Goal: Task Accomplishment & Management: Complete application form

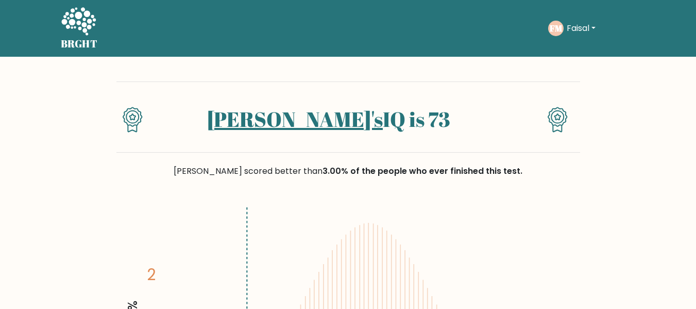
click at [333, 91] on div "[PERSON_NAME]'s IQ is 73" at bounding box center [348, 116] width 464 height 71
click at [596, 25] on button "Faisal" at bounding box center [581, 28] width 35 height 13
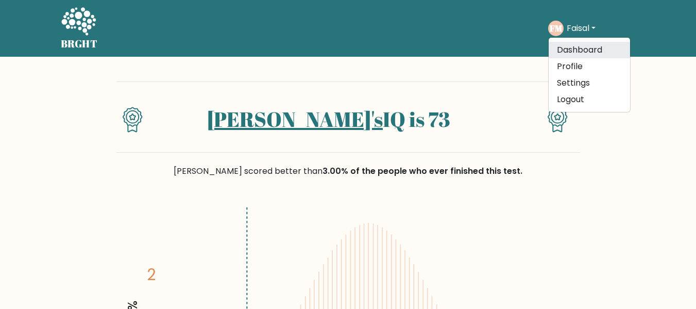
click at [578, 55] on link "Dashboard" at bounding box center [589, 50] width 81 height 16
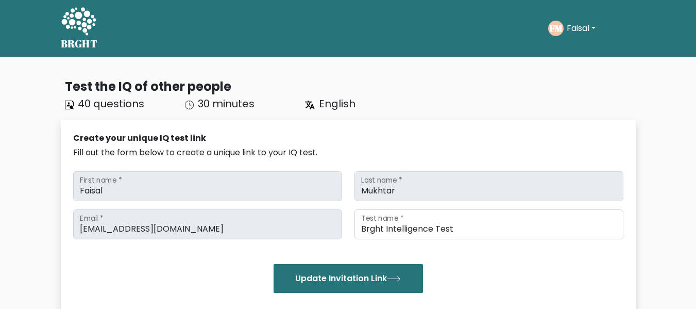
click at [597, 26] on button "Faisal" at bounding box center [581, 28] width 35 height 13
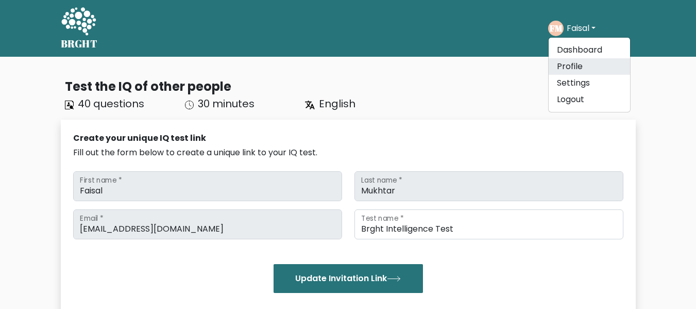
click at [580, 70] on link "Profile" at bounding box center [589, 66] width 81 height 16
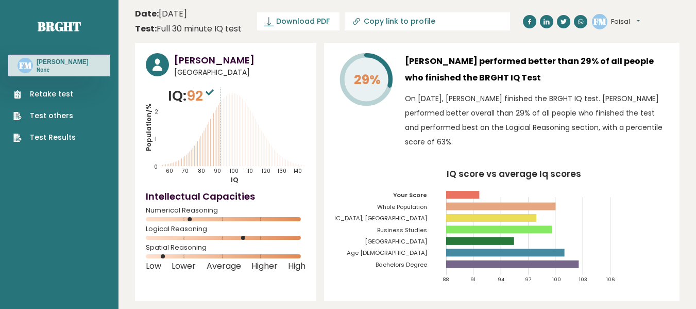
click at [64, 94] on link "Retake test" at bounding box center [44, 94] width 62 height 11
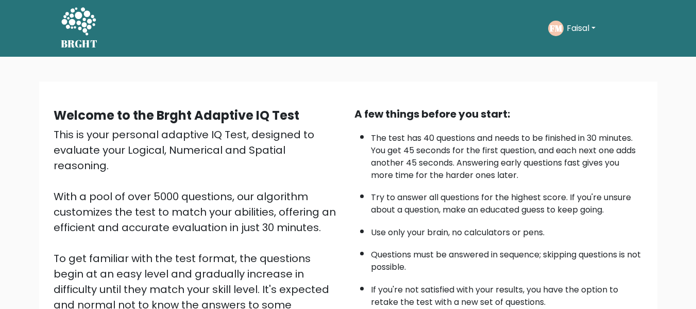
click at [179, 131] on div "This is your personal adaptive IQ Test, designed to evaluate your Logical, Nume…" at bounding box center [198, 250] width 289 height 247
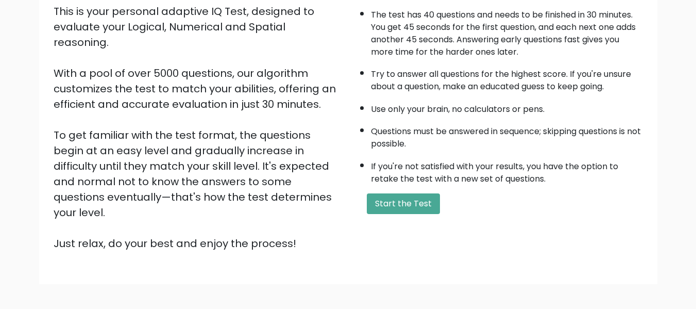
scroll to position [163, 0]
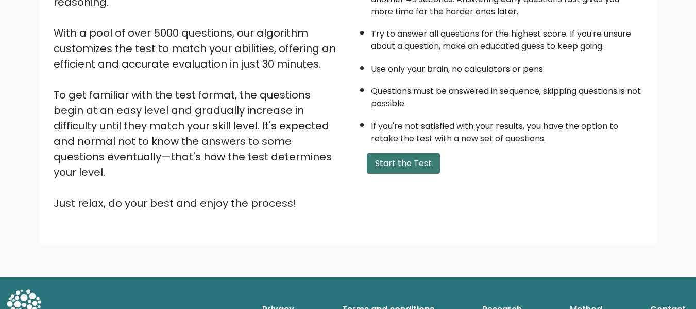
click at [387, 161] on button "Start the Test" at bounding box center [403, 163] width 73 height 21
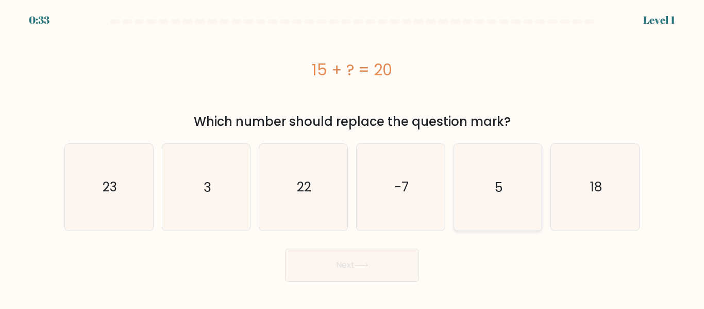
click at [470, 176] on icon "5" at bounding box center [498, 187] width 86 height 86
click at [353, 157] on input "e. 5" at bounding box center [352, 156] width 1 height 3
radio input "true"
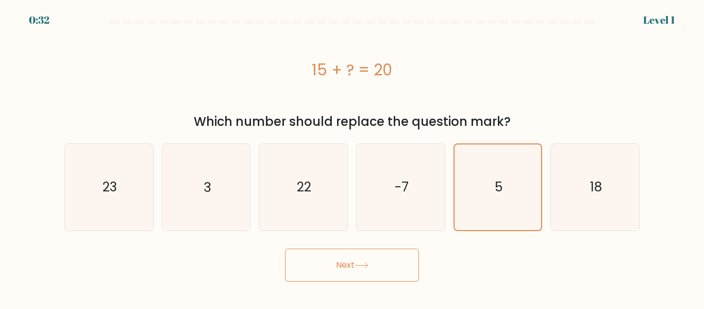
click at [370, 269] on button "Next" at bounding box center [352, 264] width 134 height 33
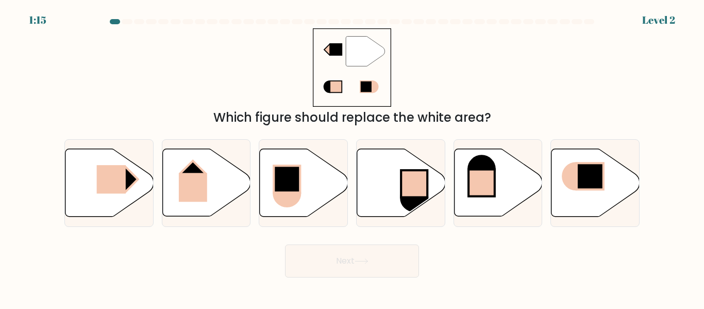
click at [307, 74] on div "" Which figure should replace the white area?" at bounding box center [352, 77] width 588 height 98
click at [313, 159] on icon at bounding box center [304, 183] width 88 height 68
click at [352, 157] on input "c." at bounding box center [352, 156] width 1 height 3
radio input "true"
click at [359, 251] on button "Next" at bounding box center [352, 260] width 134 height 33
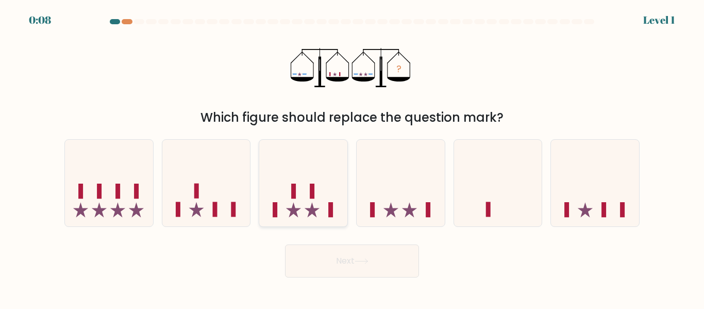
click at [302, 210] on icon at bounding box center [303, 182] width 88 height 73
click at [352, 157] on input "c." at bounding box center [352, 156] width 1 height 3
radio input "true"
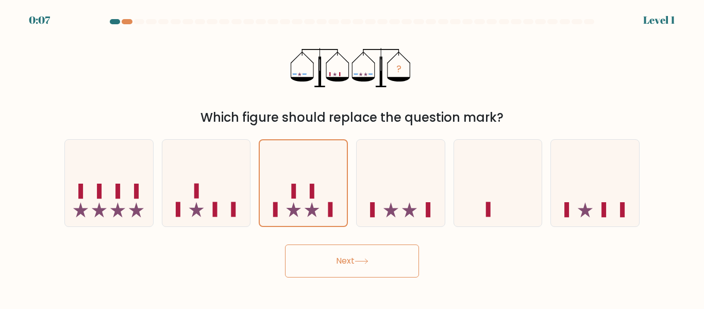
click at [376, 269] on button "Next" at bounding box center [352, 260] width 134 height 33
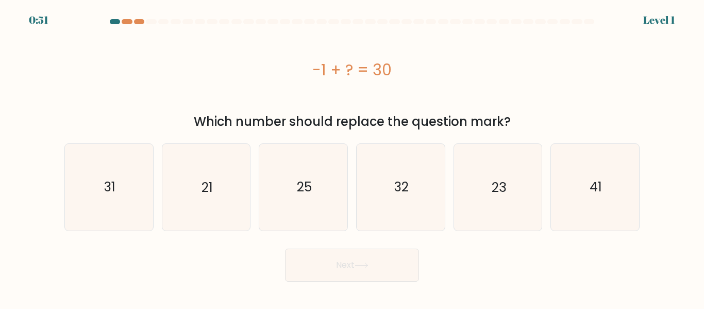
click at [376, 269] on button "Next" at bounding box center [352, 264] width 134 height 33
click at [137, 168] on icon "31" at bounding box center [109, 187] width 86 height 86
click at [352, 157] on input "a. 31" at bounding box center [352, 156] width 1 height 3
radio input "true"
click at [299, 257] on button "Next" at bounding box center [352, 264] width 134 height 33
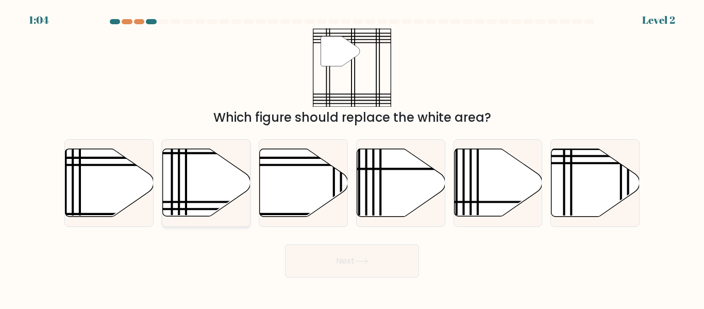
click at [200, 164] on icon at bounding box center [206, 183] width 88 height 68
click at [352, 157] on input "b." at bounding box center [352, 156] width 1 height 3
radio input "true"
click at [336, 269] on button "Next" at bounding box center [352, 260] width 134 height 33
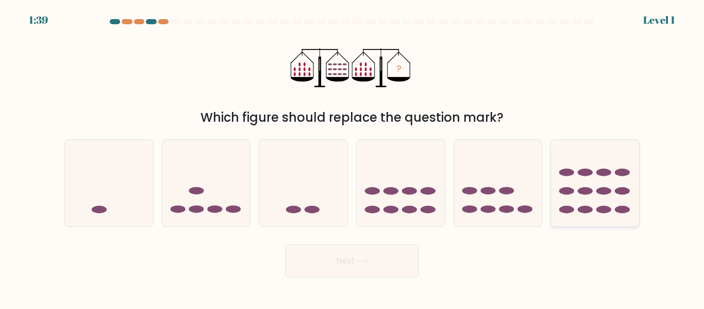
click at [565, 202] on icon at bounding box center [595, 182] width 88 height 73
click at [353, 157] on input "f." at bounding box center [352, 156] width 1 height 3
radio input "true"
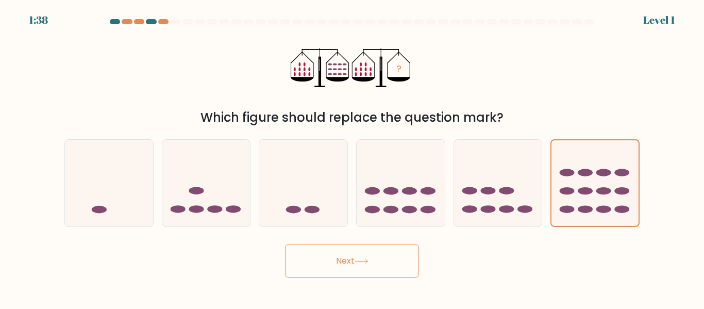
click at [367, 266] on button "Next" at bounding box center [352, 260] width 134 height 33
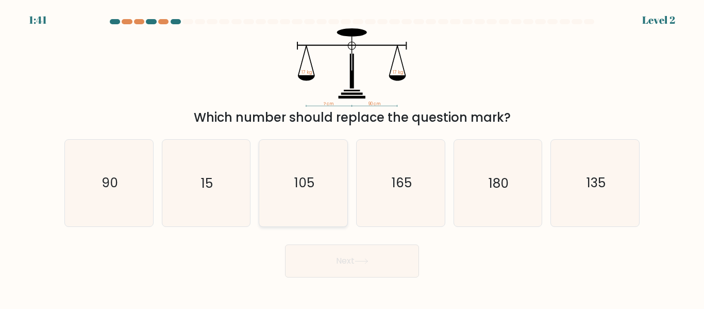
click at [320, 218] on icon "105" at bounding box center [303, 183] width 86 height 86
click at [352, 157] on input "c. 105" at bounding box center [352, 156] width 1 height 3
radio input "true"
click at [360, 257] on button "Next" at bounding box center [352, 260] width 134 height 33
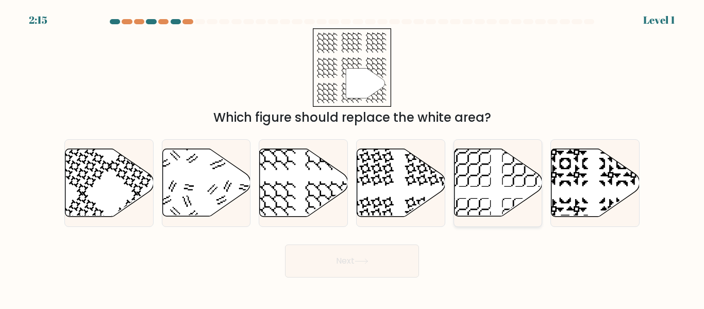
click at [493, 189] on icon at bounding box center [498, 183] width 88 height 68
click at [353, 157] on input "e." at bounding box center [352, 156] width 1 height 3
radio input "true"
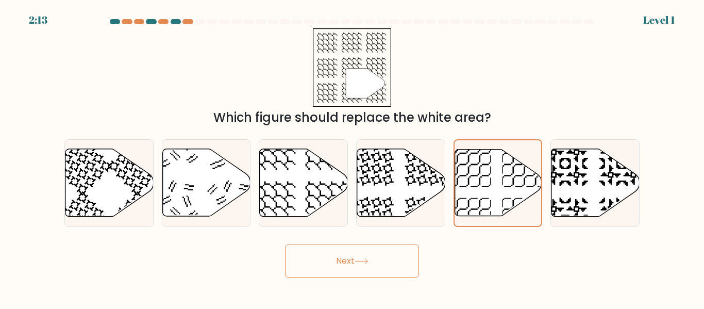
click at [388, 274] on button "Next" at bounding box center [352, 260] width 134 height 33
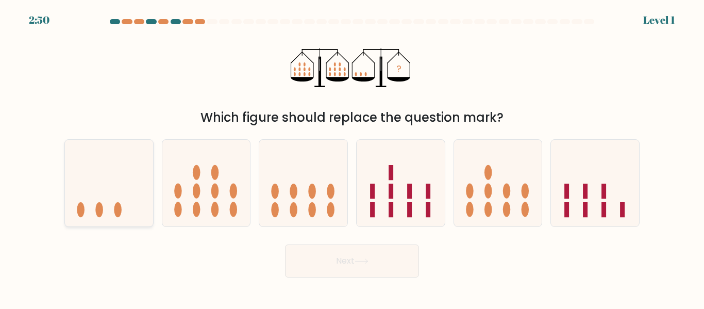
click at [142, 183] on icon at bounding box center [109, 182] width 88 height 73
click at [352, 157] on input "a." at bounding box center [352, 156] width 1 height 3
radio input "true"
click at [338, 261] on button "Next" at bounding box center [352, 260] width 134 height 33
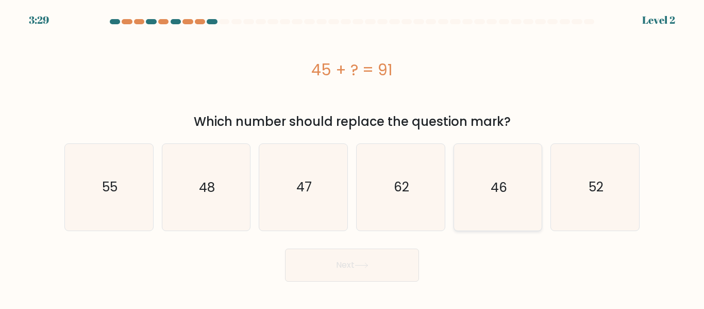
click at [482, 199] on icon "46" at bounding box center [498, 187] width 86 height 86
click at [353, 157] on input "e. 46" at bounding box center [352, 156] width 1 height 3
radio input "true"
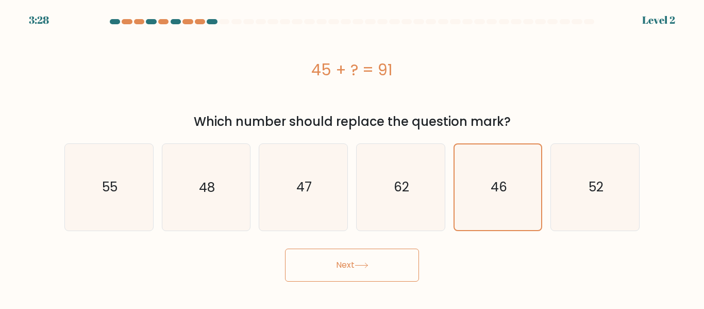
click at [388, 258] on button "Next" at bounding box center [352, 264] width 134 height 33
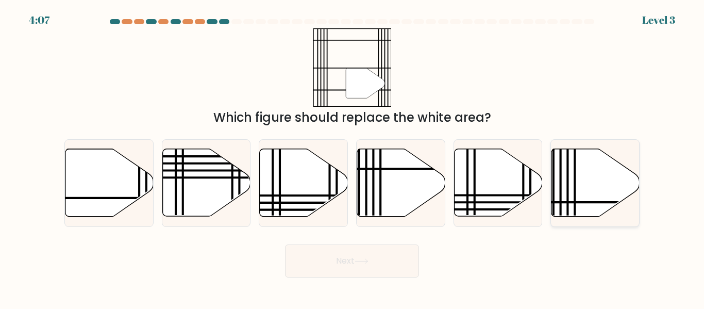
click at [619, 180] on icon at bounding box center [595, 183] width 88 height 68
click at [353, 157] on input "f." at bounding box center [352, 156] width 1 height 3
radio input "true"
click at [100, 184] on icon at bounding box center [109, 183] width 88 height 68
click at [352, 157] on input "a." at bounding box center [352, 156] width 1 height 3
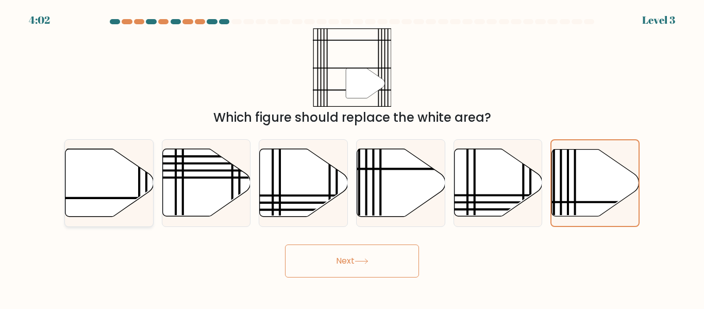
radio input "true"
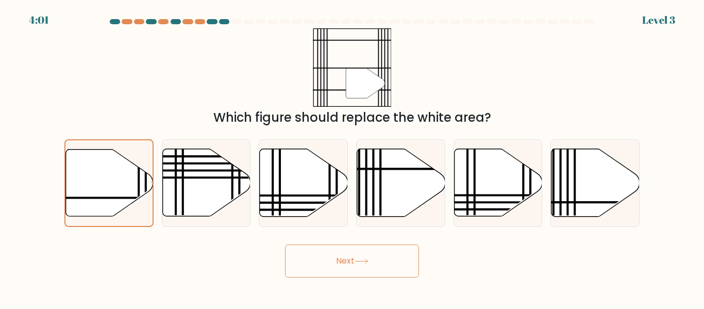
click at [315, 256] on button "Next" at bounding box center [352, 260] width 134 height 33
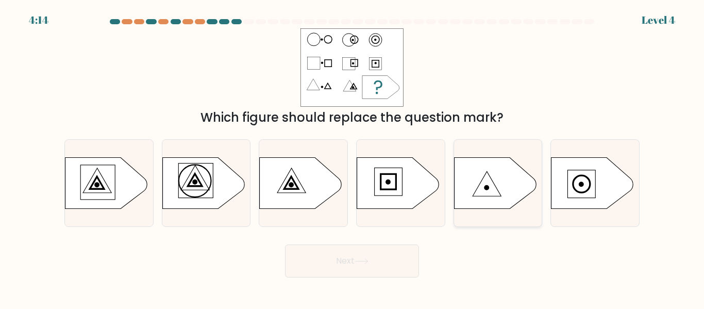
click at [468, 184] on icon at bounding box center [495, 183] width 82 height 52
click at [353, 157] on input "e." at bounding box center [352, 156] width 1 height 3
radio input "true"
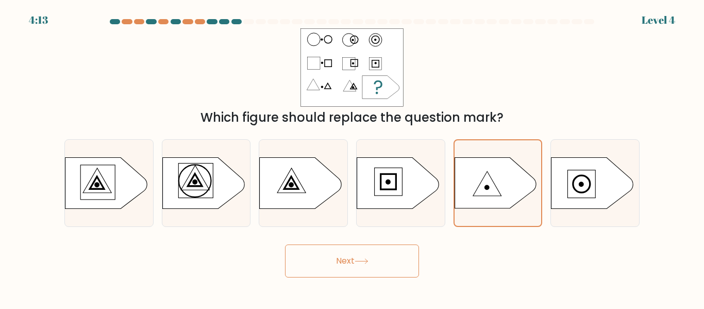
click at [380, 252] on button "Next" at bounding box center [352, 260] width 134 height 33
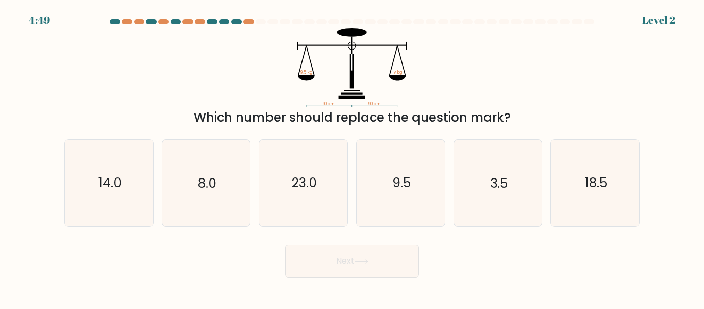
click at [380, 252] on button "Next" at bounding box center [352, 260] width 134 height 33
click at [249, 238] on form at bounding box center [352, 148] width 704 height 258
click at [485, 196] on icon "3.5" at bounding box center [498, 183] width 86 height 86
click at [353, 157] on input "e. 3.5" at bounding box center [352, 156] width 1 height 3
radio input "true"
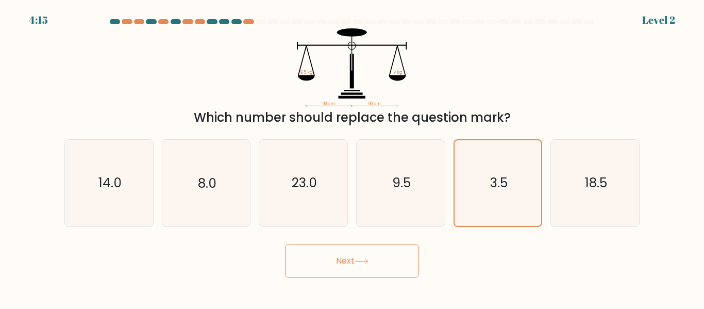
click at [375, 257] on button "Next" at bounding box center [352, 260] width 134 height 33
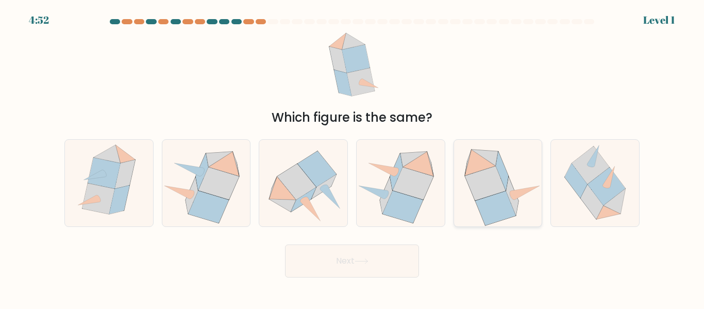
click at [511, 197] on icon at bounding box center [512, 196] width 12 height 39
click at [353, 157] on input "e." at bounding box center [352, 156] width 1 height 3
radio input "true"
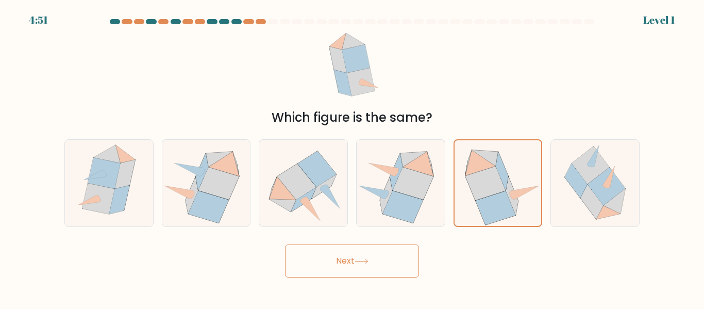
click at [392, 267] on button "Next" at bounding box center [352, 260] width 134 height 33
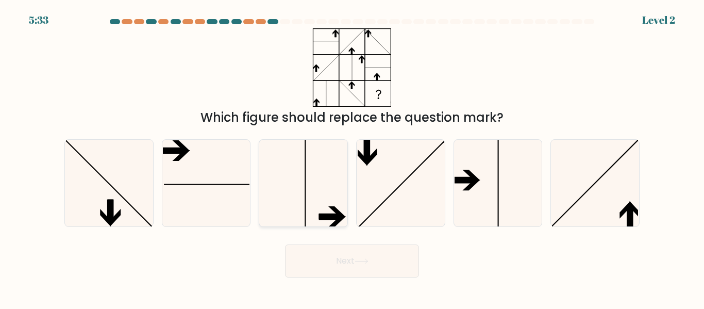
click at [286, 171] on icon at bounding box center [303, 183] width 86 height 86
click at [352, 157] on input "c." at bounding box center [352, 156] width 1 height 3
radio input "true"
click at [602, 200] on icon at bounding box center [595, 183] width 86 height 86
click at [353, 157] on input "f." at bounding box center [352, 156] width 1 height 3
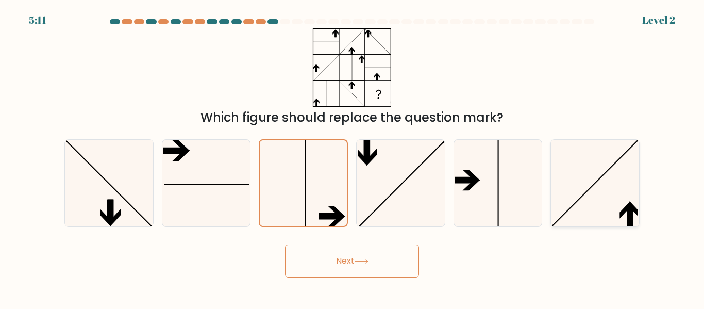
radio input "true"
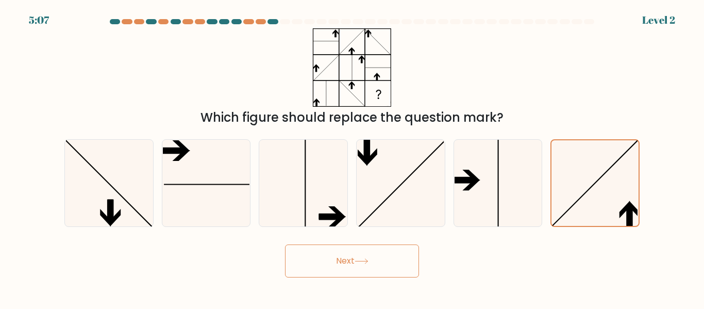
click at [369, 260] on icon at bounding box center [362, 261] width 14 height 6
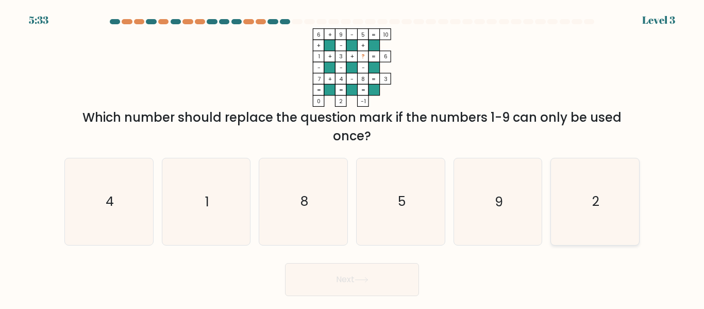
click at [594, 182] on icon "2" at bounding box center [595, 201] width 86 height 86
click at [353, 157] on input "f. 2" at bounding box center [352, 156] width 1 height 3
radio input "true"
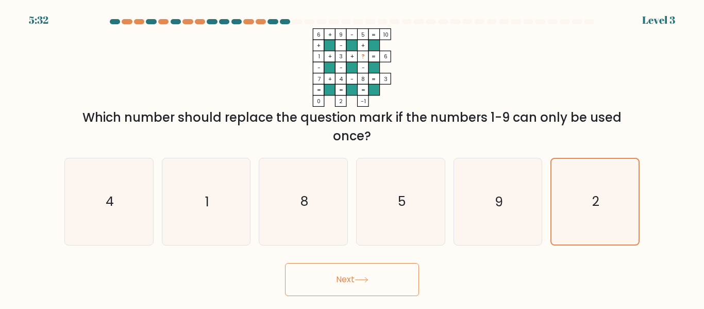
click at [372, 273] on button "Next" at bounding box center [352, 279] width 134 height 33
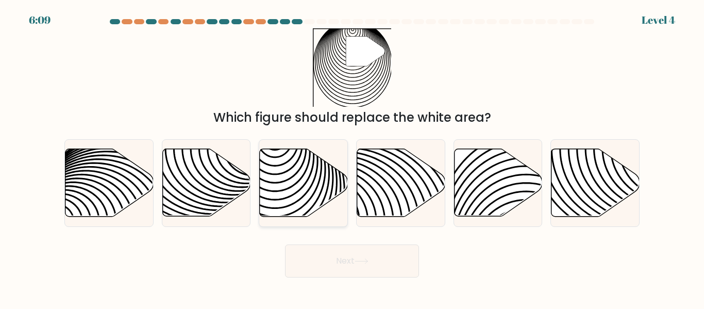
click at [292, 169] on icon at bounding box center [304, 183] width 88 height 68
click at [352, 157] on input "c." at bounding box center [352, 156] width 1 height 3
radio input "true"
click at [292, 169] on icon at bounding box center [303, 182] width 87 height 66
click at [352, 157] on input "c." at bounding box center [352, 156] width 1 height 3
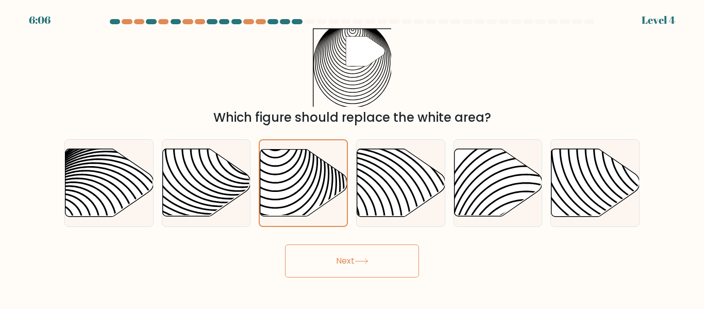
click at [352, 266] on button "Next" at bounding box center [352, 260] width 134 height 33
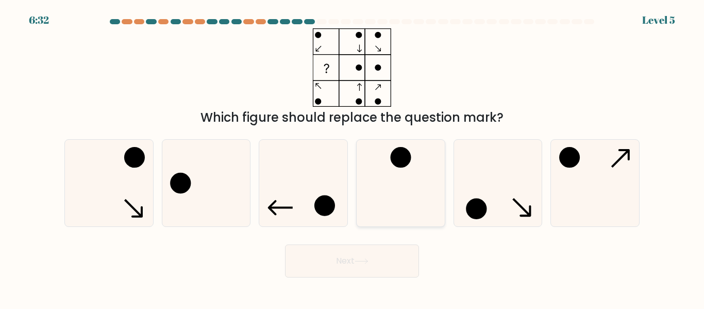
drag, startPoint x: 368, startPoint y: 248, endPoint x: 391, endPoint y: 207, distance: 47.1
click at [391, 207] on form at bounding box center [352, 148] width 704 height 258
click at [391, 207] on icon at bounding box center [401, 183] width 86 height 86
click at [353, 157] on input "d." at bounding box center [352, 156] width 1 height 3
radio input "true"
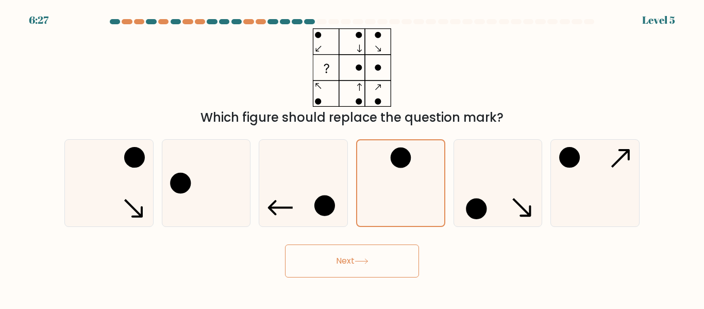
click at [367, 254] on button "Next" at bounding box center [352, 260] width 134 height 33
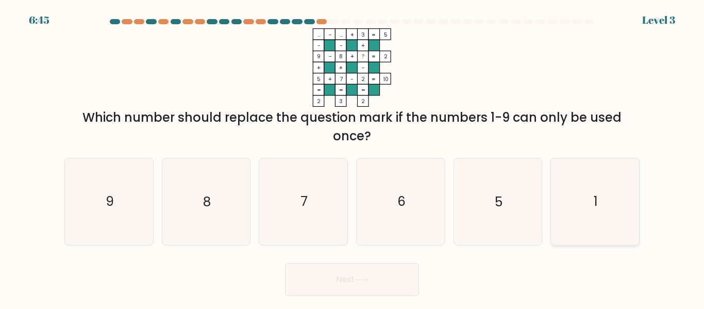
click at [567, 195] on icon "1" at bounding box center [595, 201] width 86 height 86
click at [353, 157] on input "f. 1" at bounding box center [352, 156] width 1 height 3
radio input "true"
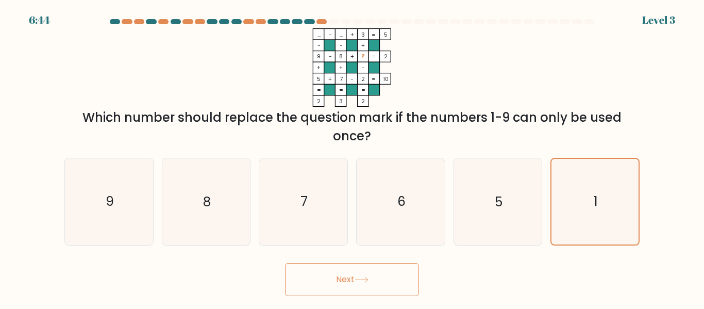
click at [382, 276] on button "Next" at bounding box center [352, 279] width 134 height 33
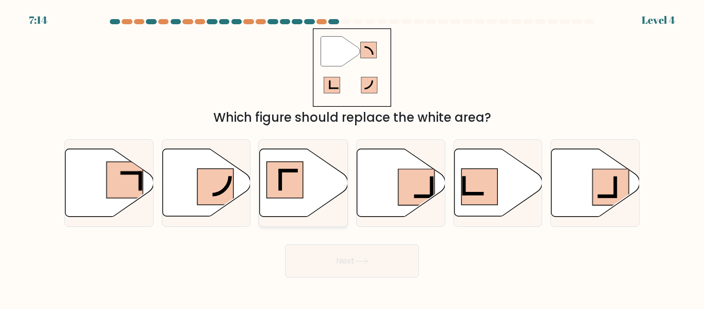
click at [292, 191] on rect at bounding box center [285, 180] width 36 height 36
click at [352, 157] on input "c." at bounding box center [352, 156] width 1 height 3
radio input "true"
click at [346, 250] on button "Next" at bounding box center [352, 260] width 134 height 33
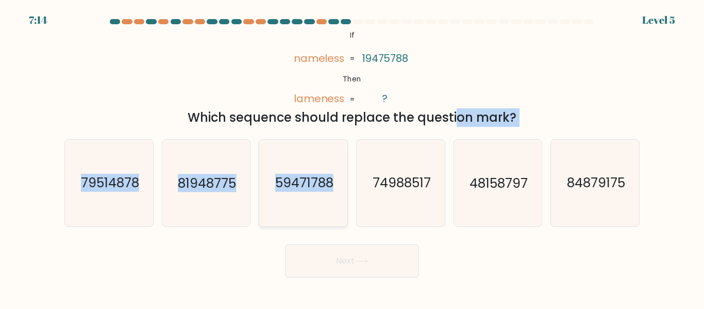
drag, startPoint x: 366, startPoint y: 115, endPoint x: 341, endPoint y: 143, distance: 37.2
click at [341, 143] on form "If ?" at bounding box center [352, 148] width 704 height 258
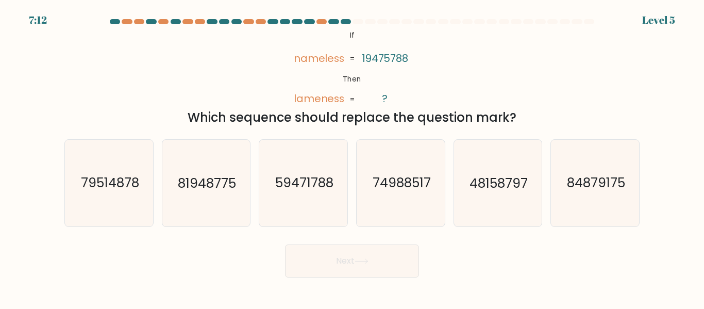
click at [264, 249] on div "Next" at bounding box center [352, 258] width 588 height 38
click at [290, 192] on icon "59471788" at bounding box center [303, 183] width 86 height 86
click at [352, 157] on input "c. 59471788" at bounding box center [352, 156] width 1 height 3
radio input "true"
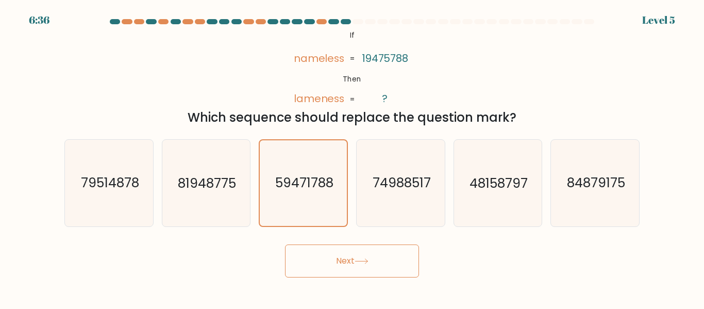
click at [355, 254] on button "Next" at bounding box center [352, 260] width 134 height 33
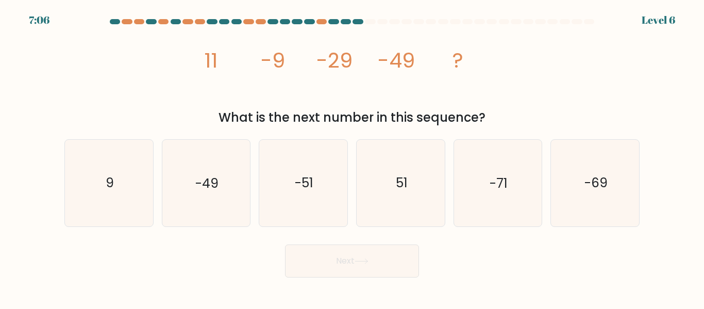
click at [222, 89] on icon "image/svg+xml 11 -9 -29 -49 ?" at bounding box center [351, 67] width 309 height 78
click at [578, 199] on icon "-69" at bounding box center [595, 183] width 86 height 86
click at [353, 157] on input "f. -69" at bounding box center [352, 156] width 1 height 3
radio input "true"
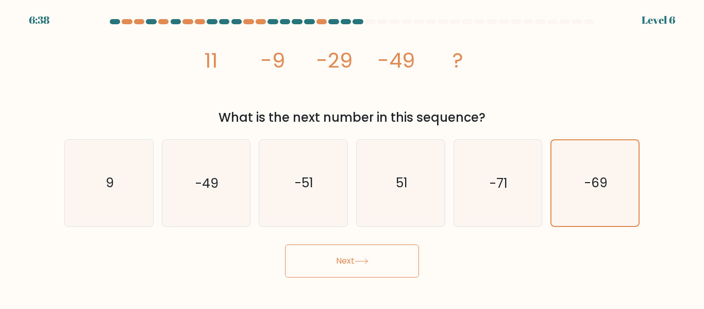
click at [383, 262] on button "Next" at bounding box center [352, 260] width 134 height 33
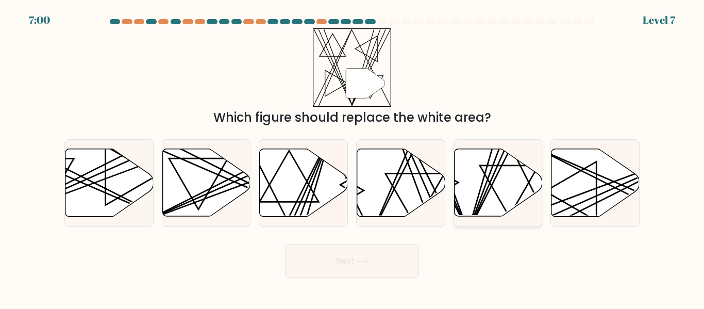
click at [481, 196] on line at bounding box center [499, 147] width 64 height 172
click at [353, 157] on input "e." at bounding box center [352, 156] width 1 height 3
radio input "true"
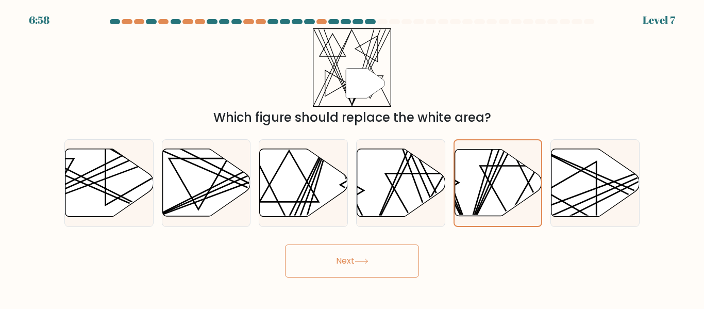
click at [372, 259] on button "Next" at bounding box center [352, 260] width 134 height 33
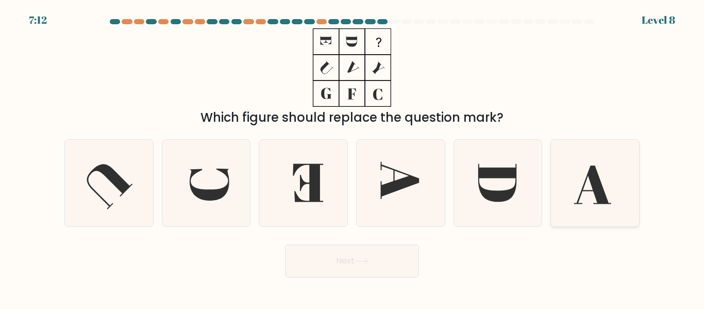
click at [596, 193] on icon at bounding box center [592, 184] width 37 height 39
click at [353, 157] on input "f." at bounding box center [352, 156] width 1 height 3
radio input "true"
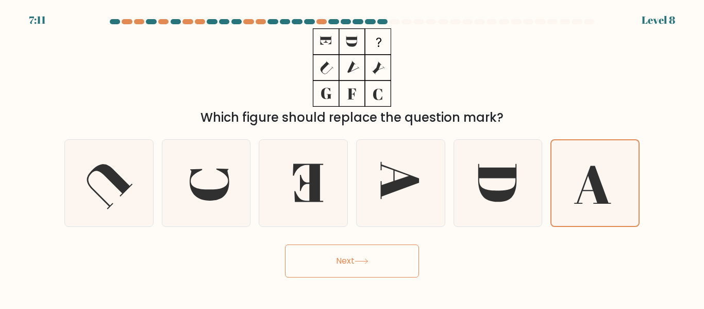
click at [363, 268] on button "Next" at bounding box center [352, 260] width 134 height 33
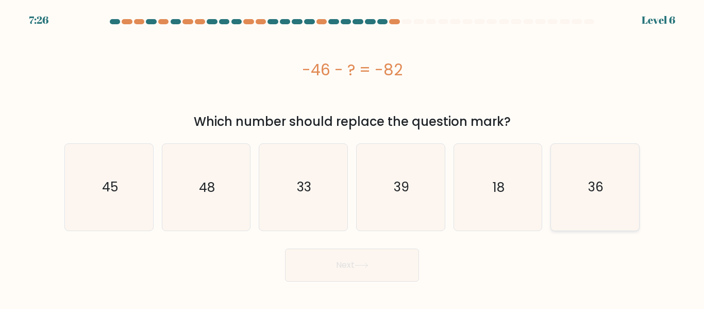
click at [607, 204] on icon "36" at bounding box center [595, 187] width 86 height 86
click at [353, 157] on input "f. 36" at bounding box center [352, 156] width 1 height 3
radio input "true"
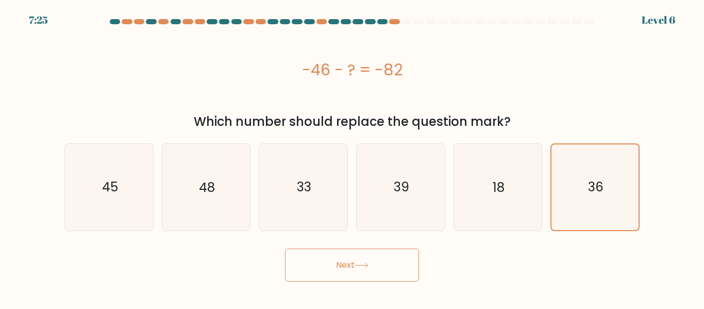
click at [391, 253] on button "Next" at bounding box center [352, 264] width 134 height 33
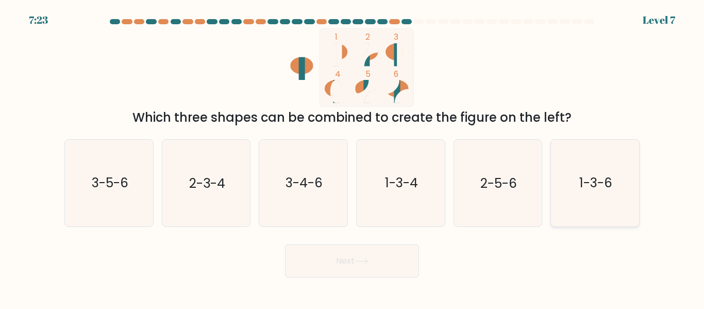
click at [605, 170] on icon "1-3-6" at bounding box center [595, 183] width 86 height 86
click at [353, 157] on input "f. 1-3-6" at bounding box center [352, 156] width 1 height 3
radio input "true"
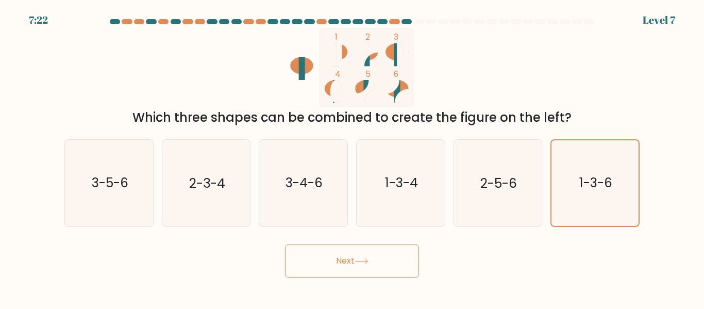
click at [392, 257] on button "Next" at bounding box center [352, 260] width 134 height 33
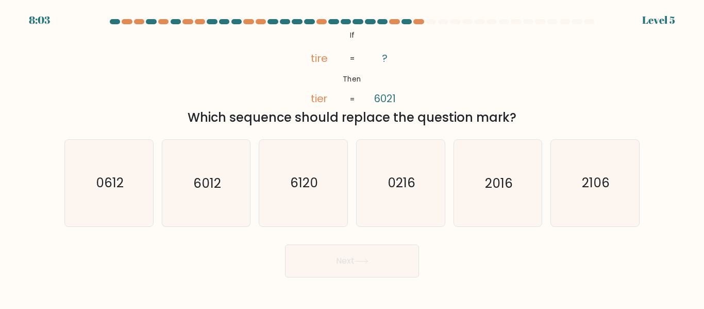
click at [280, 28] on div at bounding box center [352, 23] width 588 height 9
click at [220, 151] on icon "6012" at bounding box center [206, 183] width 86 height 86
click at [352, 155] on input "b. 6012" at bounding box center [352, 156] width 1 height 3
radio input "true"
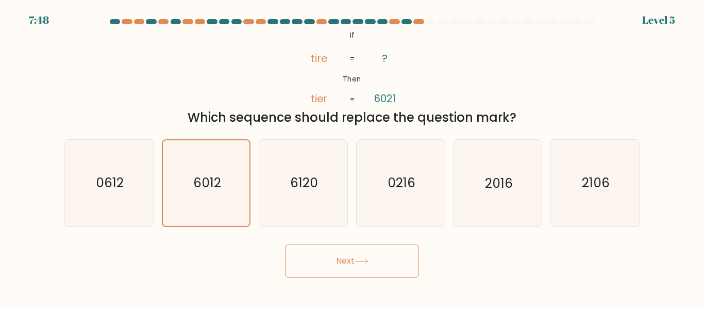
click at [321, 253] on button "Next" at bounding box center [352, 260] width 134 height 33
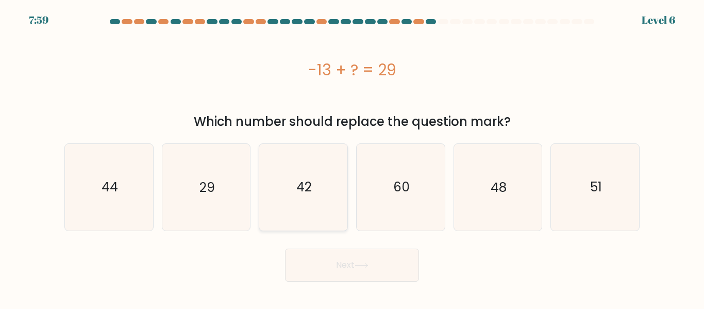
click at [298, 176] on icon "42" at bounding box center [303, 187] width 86 height 86
click at [352, 157] on input "c. 42" at bounding box center [352, 156] width 1 height 3
radio input "true"
click at [332, 258] on button "Next" at bounding box center [352, 264] width 134 height 33
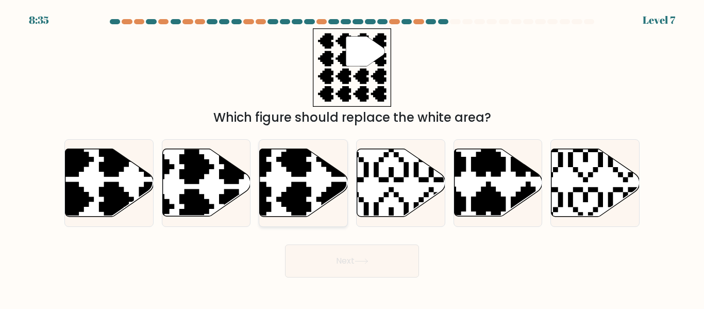
click at [304, 181] on icon at bounding box center [304, 183] width 88 height 68
click at [352, 157] on input "c." at bounding box center [352, 156] width 1 height 3
radio input "true"
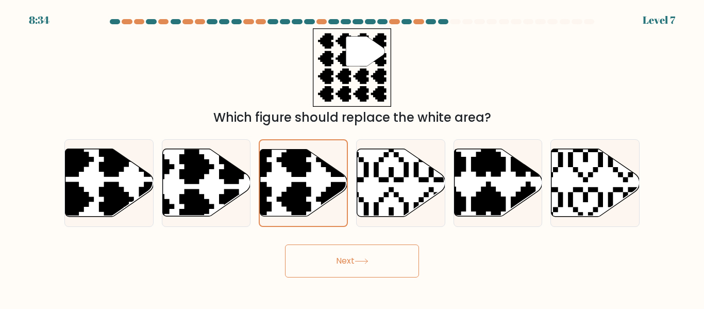
click at [343, 262] on button "Next" at bounding box center [352, 260] width 134 height 33
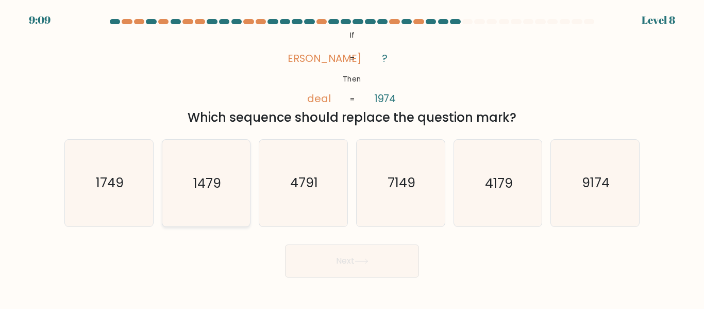
click at [217, 187] on text "1479" at bounding box center [207, 183] width 28 height 18
click at [352, 157] on input "b. 1479" at bounding box center [352, 156] width 1 height 3
radio input "true"
click at [343, 267] on button "Next" at bounding box center [352, 260] width 134 height 33
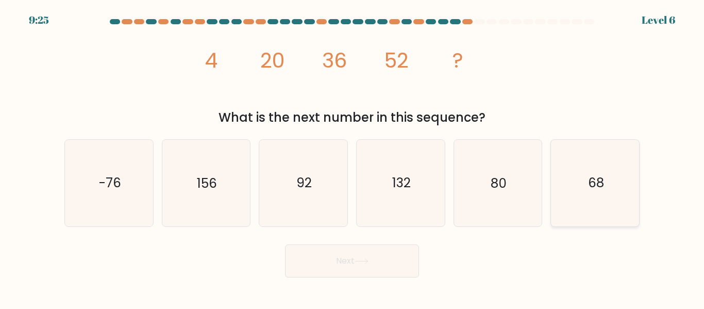
click at [582, 195] on icon "68" at bounding box center [595, 183] width 86 height 86
click at [353, 157] on input "f. 68" at bounding box center [352, 156] width 1 height 3
radio input "true"
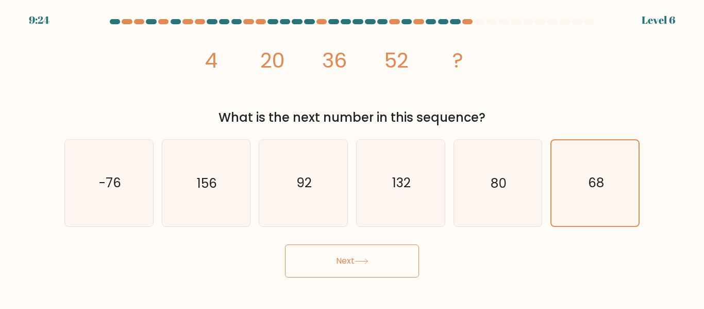
click at [369, 265] on button "Next" at bounding box center [352, 260] width 134 height 33
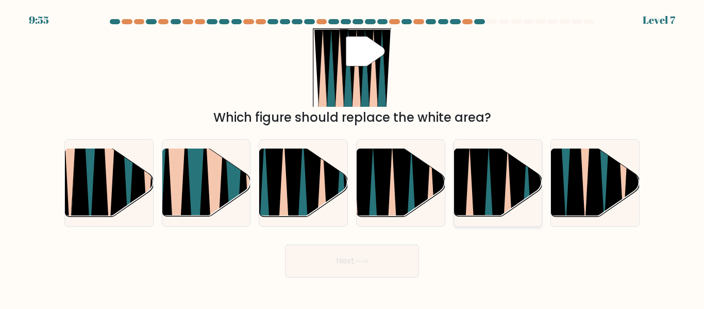
click at [477, 205] on icon at bounding box center [479, 220] width 20 height 176
click at [353, 157] on input "e." at bounding box center [352, 156] width 1 height 3
radio input "true"
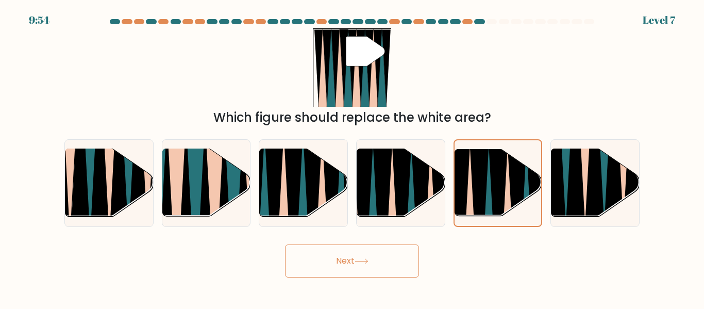
click at [349, 273] on button "Next" at bounding box center [352, 260] width 134 height 33
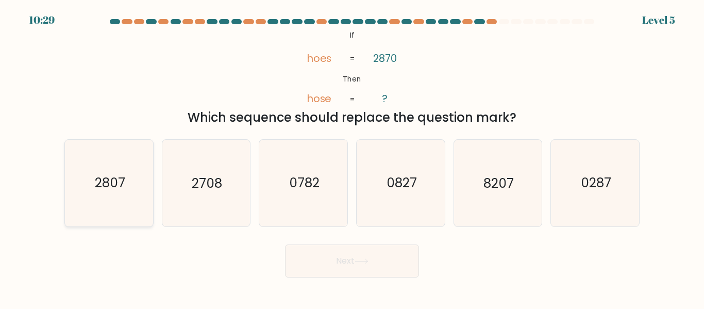
click at [132, 205] on icon "2807" at bounding box center [109, 183] width 86 height 86
click at [352, 157] on input "a. 2807" at bounding box center [352, 156] width 1 height 3
radio input "true"
click at [347, 262] on button "Next" at bounding box center [352, 260] width 134 height 33
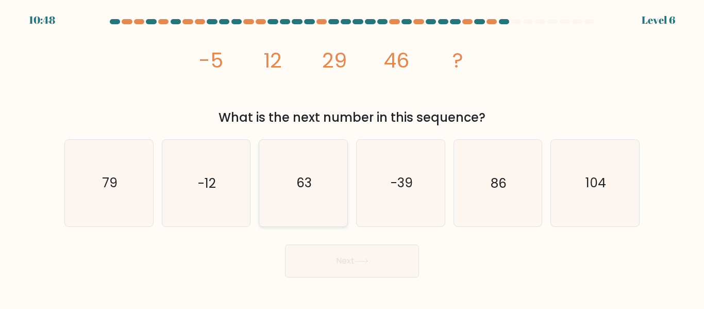
click at [318, 163] on icon "63" at bounding box center [303, 183] width 86 height 86
click at [352, 157] on input "c. 63" at bounding box center [352, 156] width 1 height 3
radio input "true"
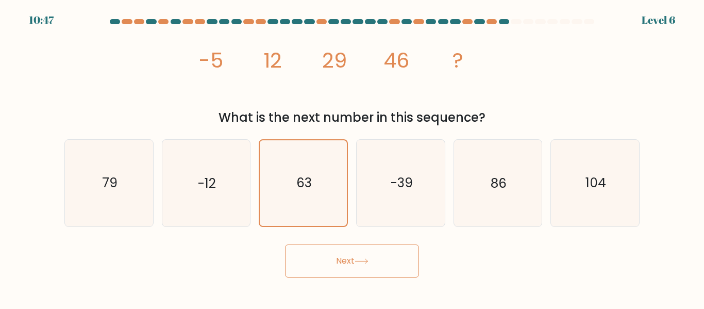
click at [344, 260] on button "Next" at bounding box center [352, 260] width 134 height 33
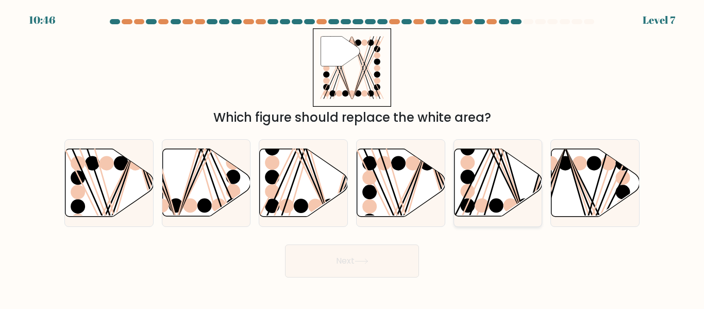
click at [473, 189] on circle at bounding box center [467, 191] width 14 height 14
click at [353, 157] on input "e." at bounding box center [352, 156] width 1 height 3
radio input "true"
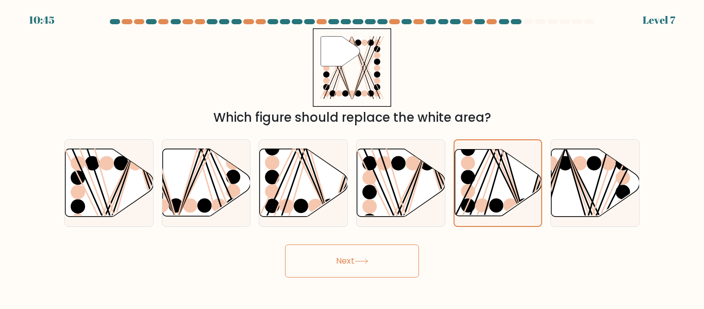
click at [418, 230] on form at bounding box center [352, 148] width 704 height 258
click at [109, 176] on icon at bounding box center [109, 183] width 88 height 68
click at [352, 157] on input "a." at bounding box center [352, 156] width 1 height 3
radio input "true"
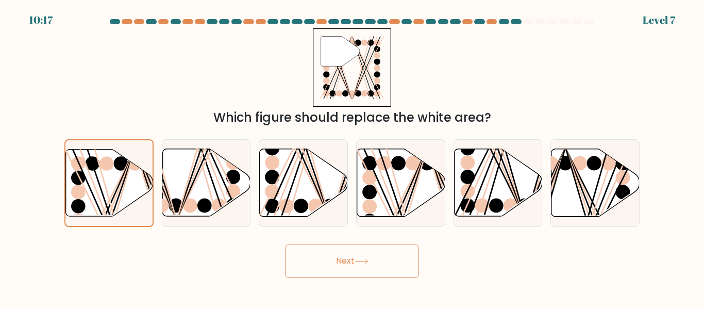
click at [348, 266] on button "Next" at bounding box center [352, 260] width 134 height 33
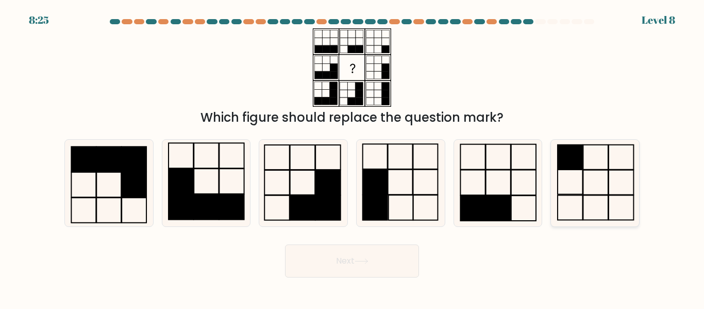
click at [610, 180] on icon at bounding box center [595, 183] width 86 height 86
click at [353, 157] on input "f." at bounding box center [352, 156] width 1 height 3
radio input "true"
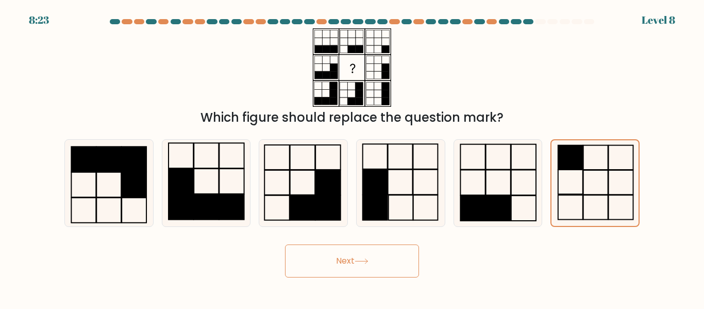
click at [387, 260] on button "Next" at bounding box center [352, 260] width 134 height 33
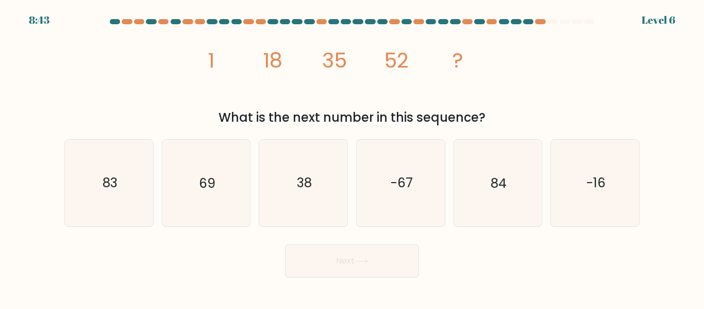
click at [315, 92] on icon "image/svg+xml 1 18 35 52 ?" at bounding box center [351, 67] width 309 height 78
click at [217, 190] on icon "69" at bounding box center [206, 183] width 86 height 86
click at [352, 157] on input "b. 69" at bounding box center [352, 156] width 1 height 3
radio input "true"
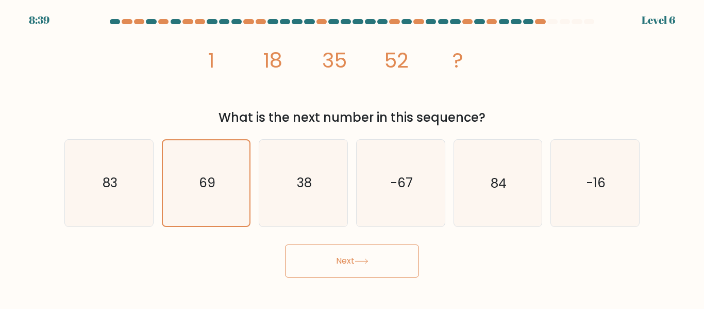
click at [372, 266] on button "Next" at bounding box center [352, 260] width 134 height 33
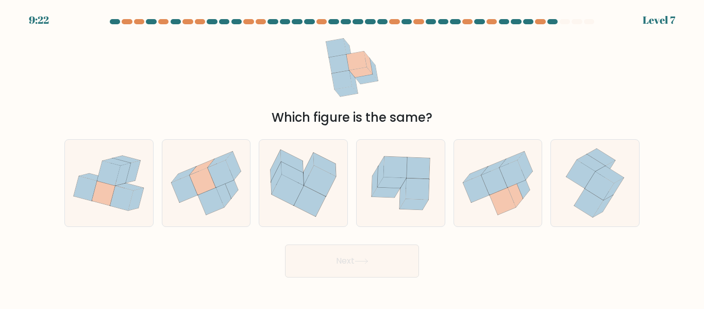
drag, startPoint x: 353, startPoint y: 265, endPoint x: 321, endPoint y: 246, distance: 37.0
click at [321, 246] on button "Next" at bounding box center [352, 260] width 134 height 33
click at [470, 199] on icon at bounding box center [476, 189] width 27 height 28
click at [353, 157] on input "e." at bounding box center [352, 156] width 1 height 3
radio input "true"
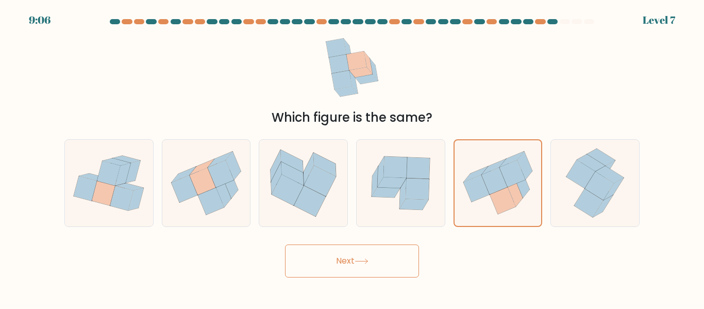
click at [397, 256] on button "Next" at bounding box center [352, 260] width 134 height 33
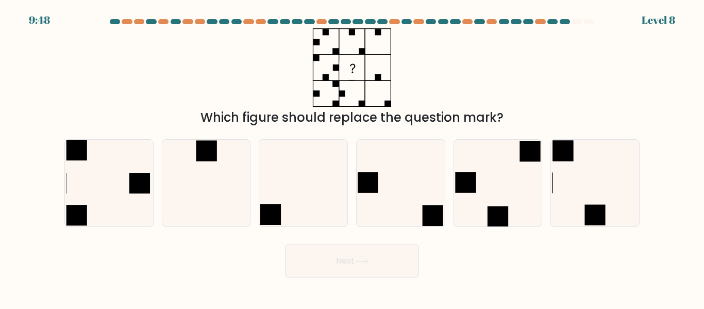
click at [354, 211] on div "d." at bounding box center [400, 182] width 97 height 87
click at [401, 178] on icon at bounding box center [401, 183] width 86 height 86
click at [353, 157] on input "d." at bounding box center [352, 156] width 1 height 3
radio input "true"
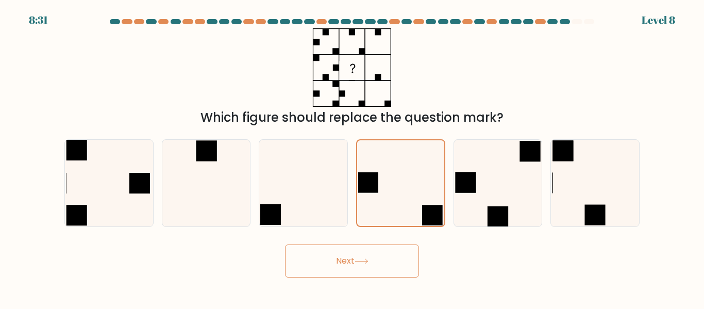
click at [361, 256] on button "Next" at bounding box center [352, 260] width 134 height 33
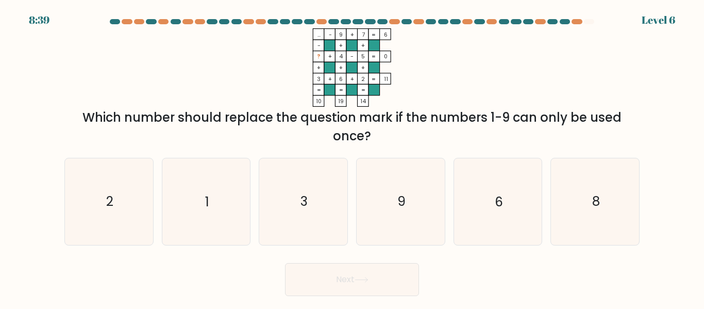
click at [307, 27] on div at bounding box center [352, 23] width 588 height 9
click at [253, 8] on div "7:23 Level 6" at bounding box center [352, 6] width 704 height 12
click at [586, 186] on icon "8" at bounding box center [595, 201] width 86 height 86
click at [353, 157] on input "f. 8" at bounding box center [352, 156] width 1 height 3
radio input "true"
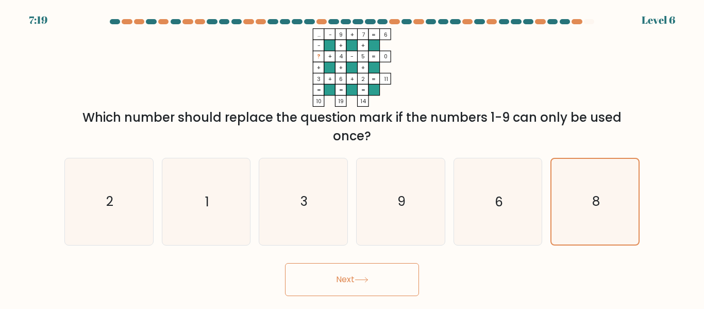
click at [382, 289] on button "Next" at bounding box center [352, 279] width 134 height 33
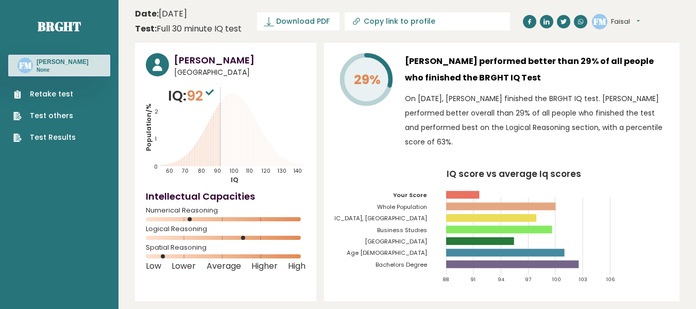
click at [293, 195] on h4 "Intellectual Capacities" at bounding box center [226, 196] width 160 height 14
click at [54, 135] on link "Test Results" at bounding box center [44, 137] width 62 height 11
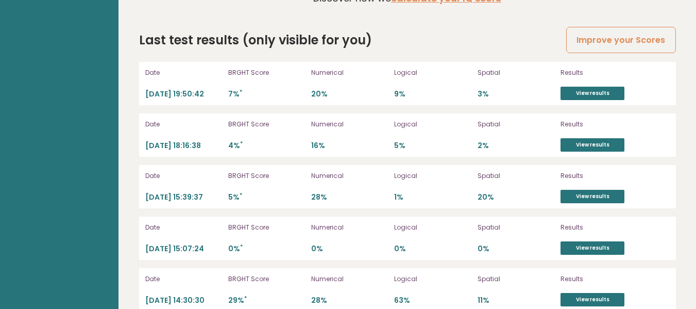
scroll to position [2941, 0]
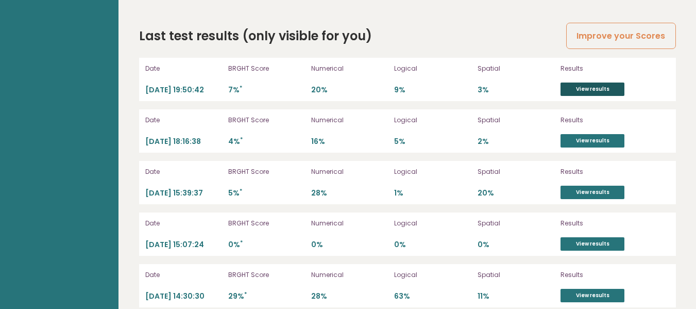
click at [592, 82] on link "View results" at bounding box center [593, 88] width 64 height 13
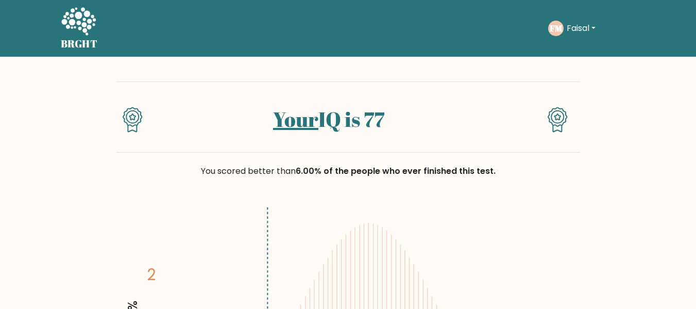
click at [532, 176] on div "You scored better than 6.00% of the people who ever finished this test." at bounding box center [348, 171] width 464 height 12
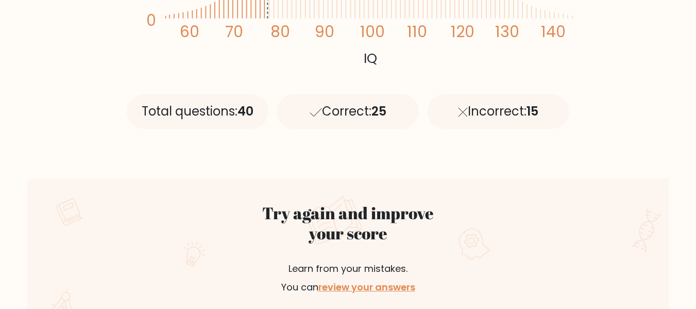
scroll to position [412, 0]
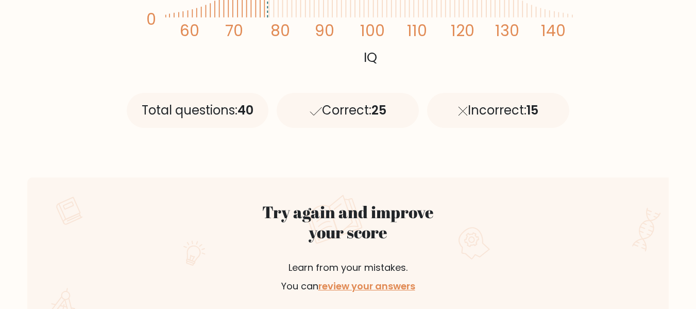
click at [445, 243] on div "Try again and improve your score Learn from your mistakes. You can review your …" at bounding box center [349, 259] width 258 height 114
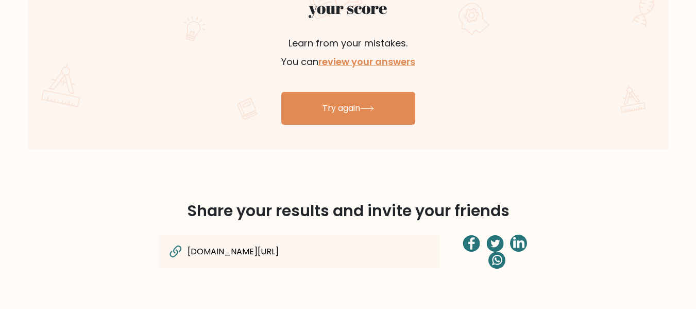
scroll to position [598, 0]
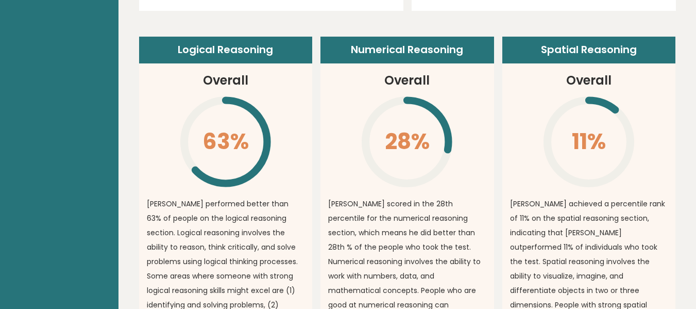
scroll to position [771, 0]
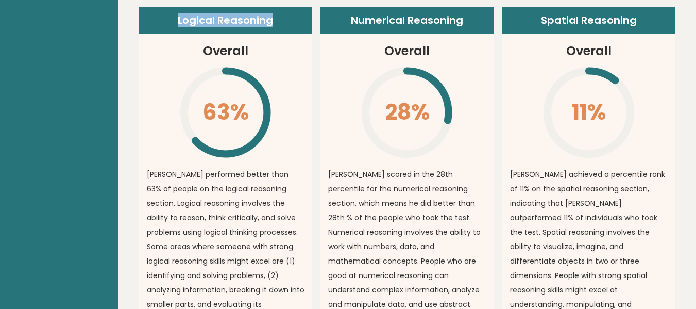
drag, startPoint x: 169, startPoint y: 9, endPoint x: 275, endPoint y: 14, distance: 106.3
click at [275, 14] on header "Logical Reasoning" at bounding box center [226, 20] width 174 height 27
copy header "Logical Reasoning"
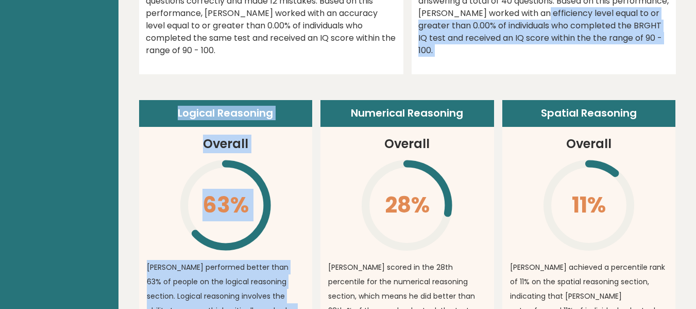
scroll to position [663, 0]
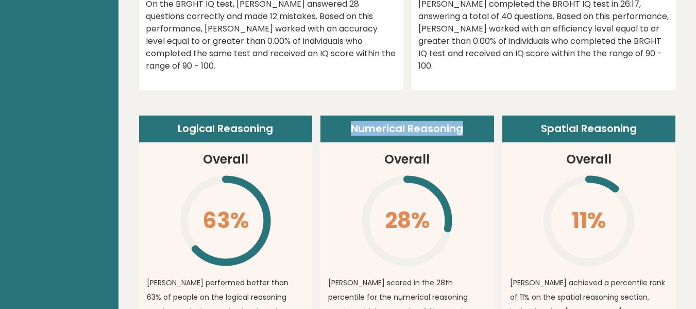
drag, startPoint x: 352, startPoint y: 6, endPoint x: 477, endPoint y: 112, distance: 164.3
click at [477, 115] on header "Numerical Reasoning" at bounding box center [408, 128] width 174 height 27
copy header "Numerical Reasoning"
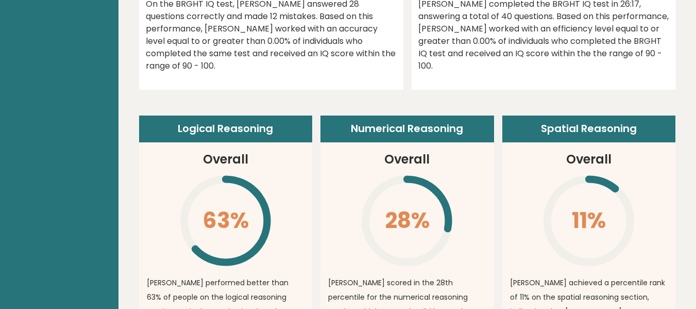
click at [542, 115] on header "Spatial Reasoning" at bounding box center [590, 128] width 174 height 27
drag, startPoint x: 542, startPoint y: 114, endPoint x: 640, endPoint y: 113, distance: 97.9
click at [640, 115] on header "Spatial Reasoning" at bounding box center [590, 128] width 174 height 27
copy article "Spatial Reasoning"
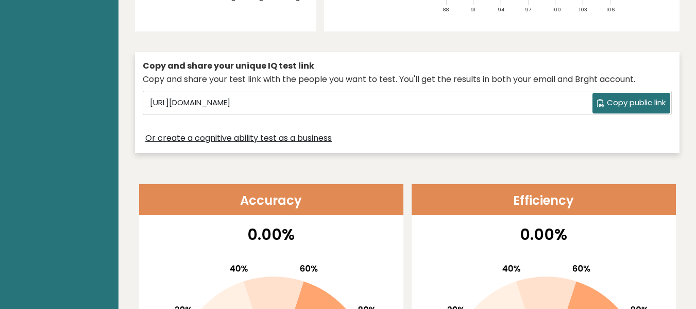
scroll to position [289, 0]
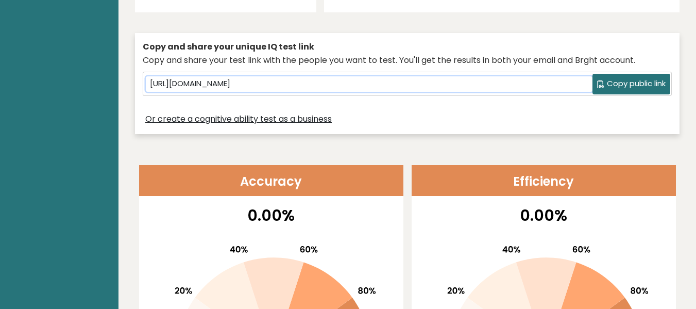
click at [265, 78] on input "https://brght.org/share/bfu6cgp5/?brght-intelligence-test" at bounding box center [369, 83] width 447 height 15
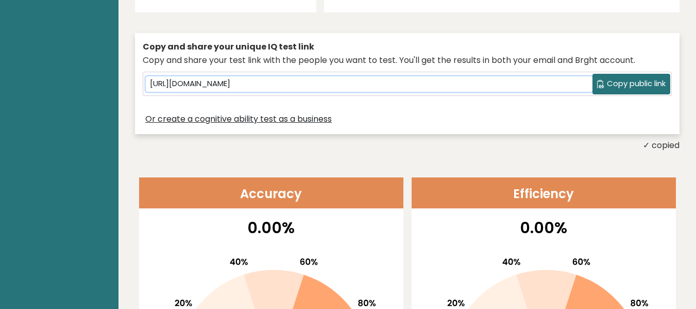
click at [370, 82] on input "https://brght.org/share/bfu6cgp5/?brght-intelligence-test" at bounding box center [369, 83] width 447 height 15
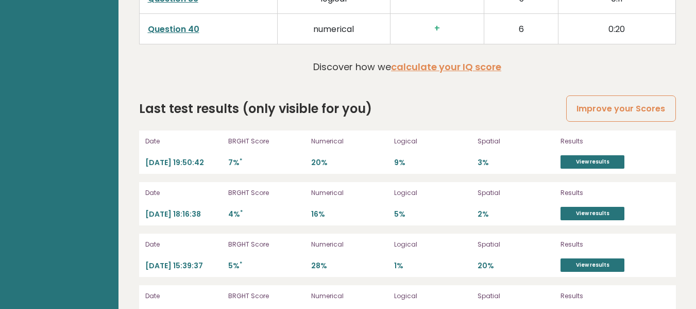
scroll to position [2899, 0]
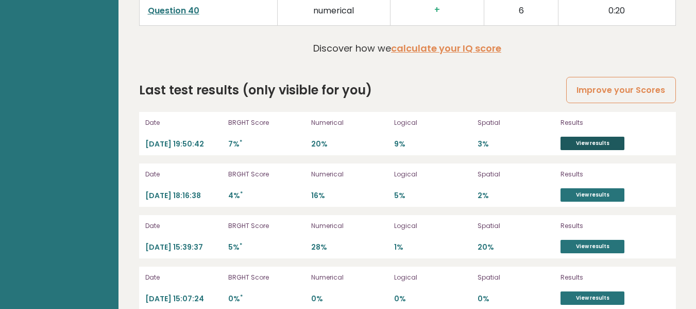
click at [581, 137] on link "View results" at bounding box center [593, 143] width 64 height 13
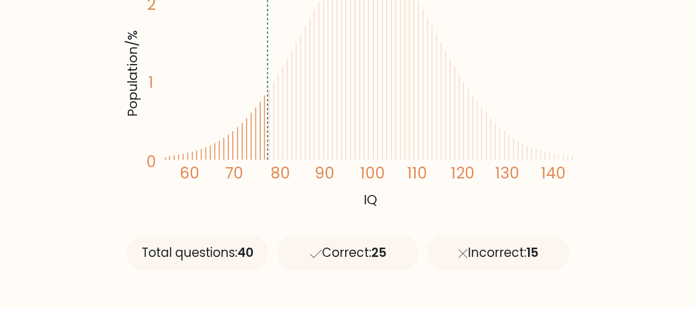
scroll to position [309, 0]
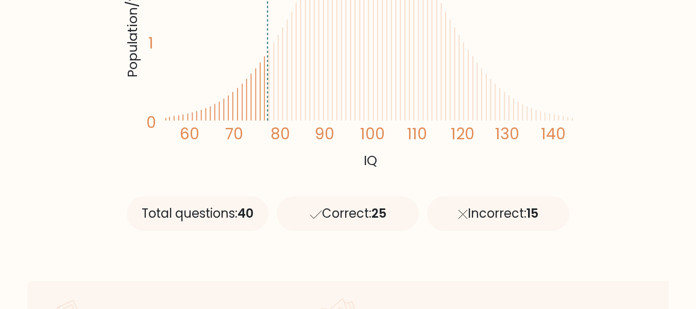
click at [473, 139] on tspan "120" at bounding box center [463, 133] width 24 height 21
click at [244, 173] on div "Total questions: 40 Correct: 25 Incorrect: 15" at bounding box center [349, 209] width 452 height 93
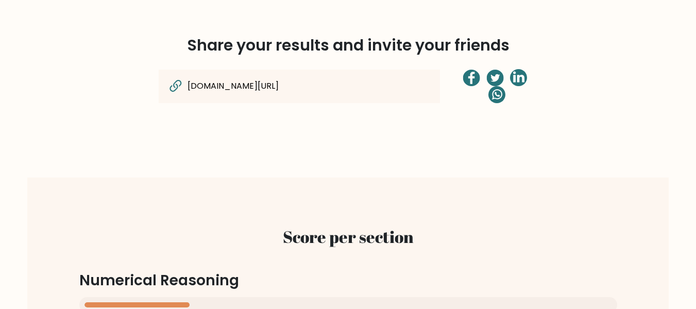
scroll to position [804, 0]
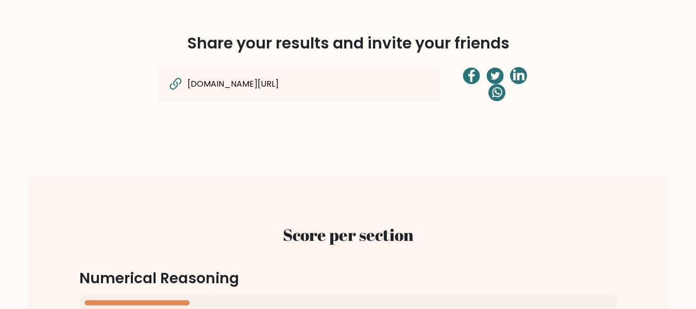
click at [176, 80] on icon at bounding box center [176, 84] width 18 height 17
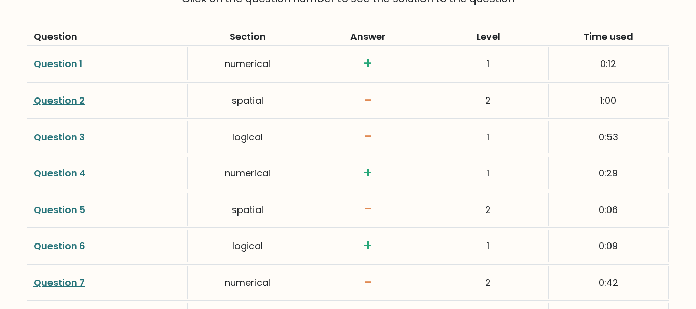
scroll to position [1319, 0]
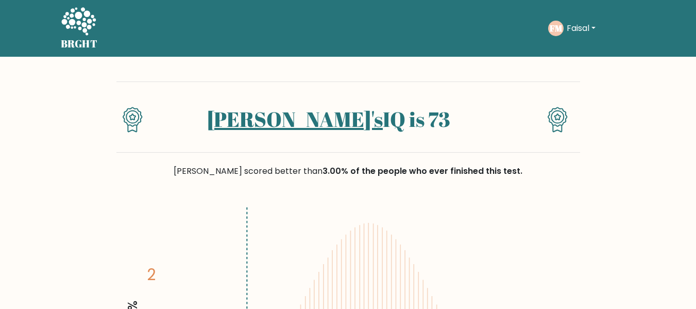
click at [249, 83] on div "[PERSON_NAME]'s IQ is 73" at bounding box center [348, 116] width 464 height 71
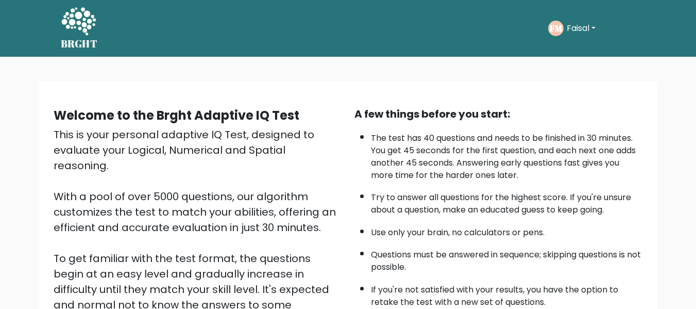
click at [352, 105] on div "Welcome to the Brght Adaptive IQ Test This is your personal adaptive IQ Test, d…" at bounding box center [348, 244] width 606 height 293
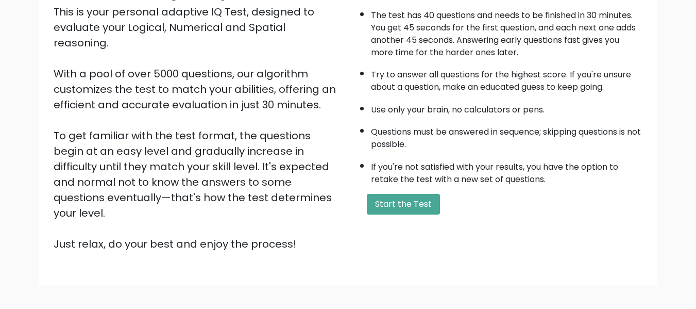
scroll to position [163, 0]
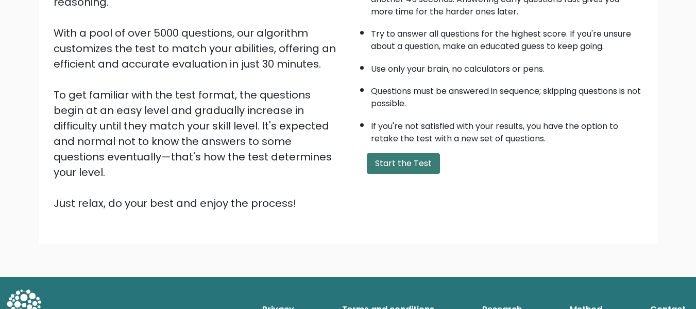
click at [389, 160] on button "Start the Test" at bounding box center [403, 163] width 73 height 21
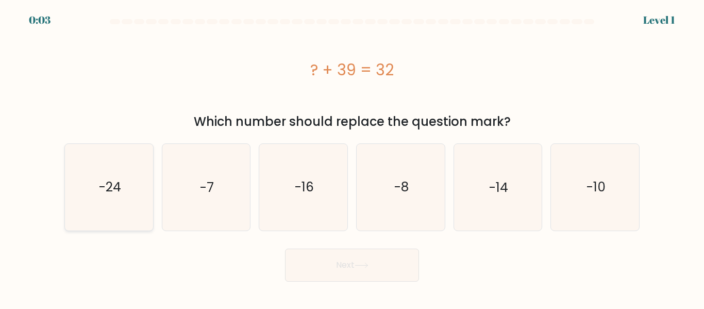
click at [142, 201] on icon "-24" at bounding box center [109, 187] width 86 height 86
click at [352, 157] on input "a. -24" at bounding box center [352, 156] width 1 height 3
radio input "true"
click at [319, 262] on button "Next" at bounding box center [352, 264] width 134 height 33
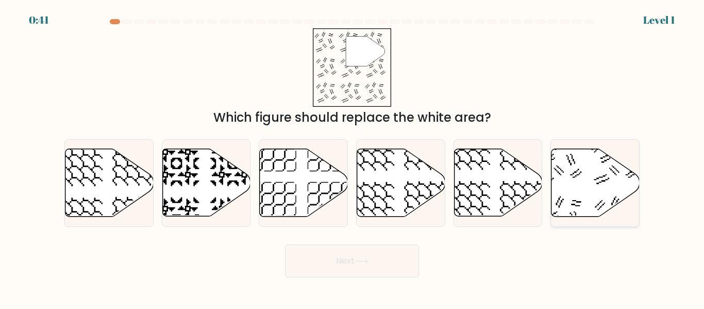
click at [575, 190] on icon at bounding box center [595, 183] width 88 height 68
click at [353, 157] on input "f." at bounding box center [352, 156] width 1 height 3
radio input "true"
click at [377, 273] on button "Next" at bounding box center [352, 260] width 134 height 33
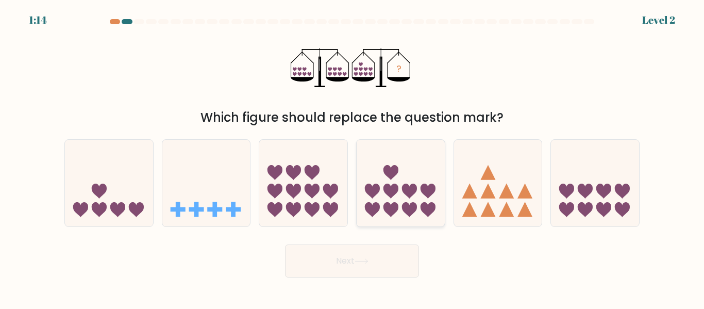
click at [391, 196] on icon at bounding box center [390, 190] width 15 height 15
click at [353, 157] on input "d." at bounding box center [352, 156] width 1 height 3
radio input "true"
click at [365, 273] on button "Next" at bounding box center [352, 260] width 134 height 33
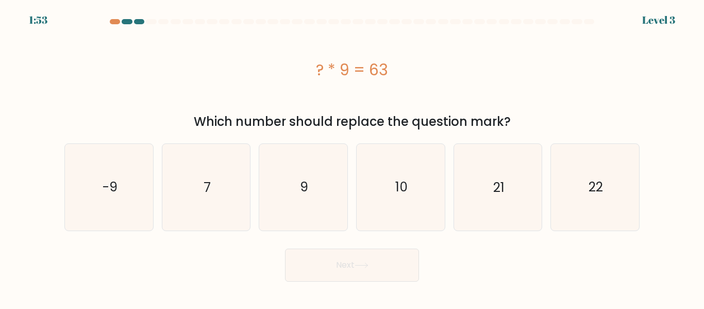
click at [291, 83] on div "? * 9 = 63" at bounding box center [351, 69] width 575 height 82
click at [233, 172] on icon "7" at bounding box center [206, 187] width 86 height 86
click at [352, 157] on input "b. 7" at bounding box center [352, 156] width 1 height 3
radio input "true"
click at [312, 262] on button "Next" at bounding box center [352, 264] width 134 height 33
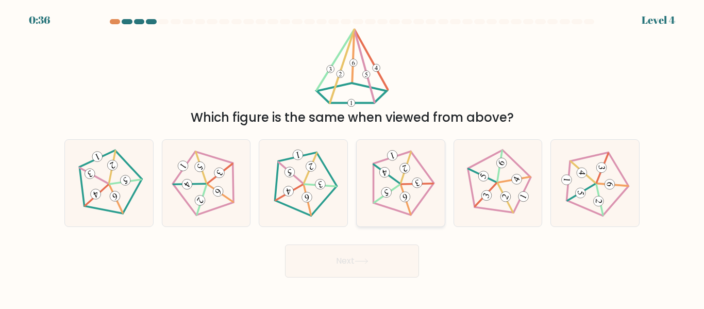
drag, startPoint x: 591, startPoint y: 192, endPoint x: 433, endPoint y: 190, distance: 158.2
click at [433, 190] on div "a. b. c." at bounding box center [351, 178] width 583 height 95
click at [411, 194] on icon at bounding box center [400, 182] width 69 height 69
click at [353, 157] on input "d." at bounding box center [352, 156] width 1 height 3
radio input "true"
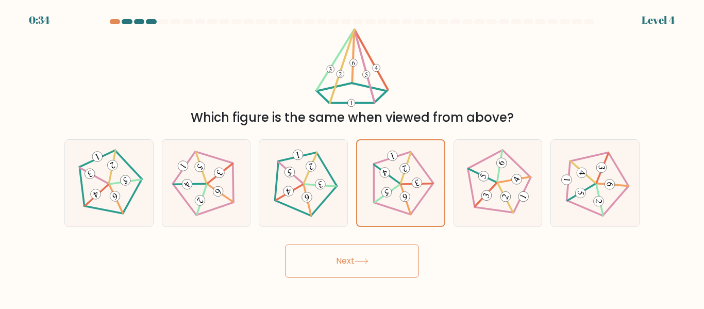
click at [387, 272] on button "Next" at bounding box center [352, 260] width 134 height 33
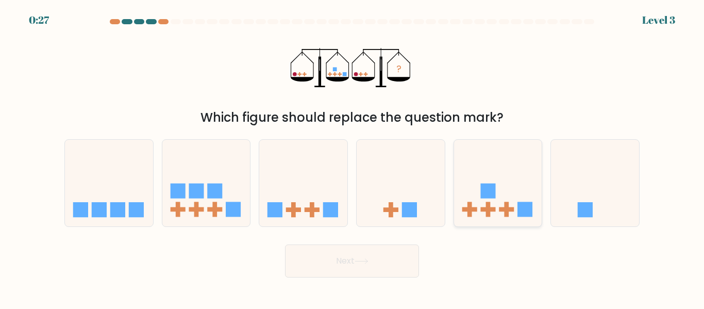
click at [495, 159] on icon at bounding box center [498, 182] width 88 height 73
click at [353, 157] on input "e." at bounding box center [352, 156] width 1 height 3
radio input "true"
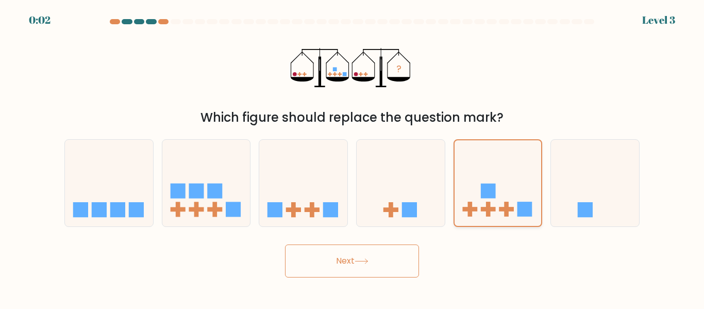
click at [470, 169] on icon at bounding box center [498, 183] width 87 height 72
click at [353, 157] on input "e." at bounding box center [352, 156] width 1 height 3
click at [370, 257] on button "Next" at bounding box center [352, 260] width 134 height 33
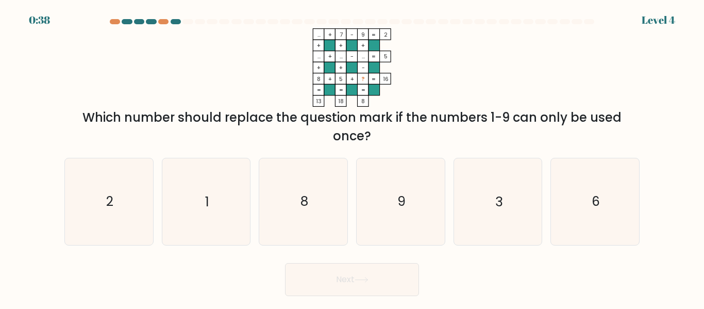
click at [302, 61] on icon "... + 7 - 9 2 + + + ... + ... - ... 5 + + - 8 + 5 + ? = 16 = = = = 13 18 8 =" at bounding box center [351, 67] width 309 height 78
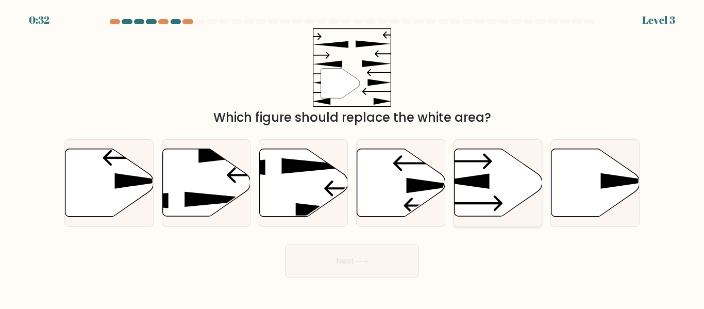
click at [474, 184] on icon at bounding box center [462, 181] width 53 height 15
click at [353, 157] on input "e." at bounding box center [352, 156] width 1 height 3
radio input "true"
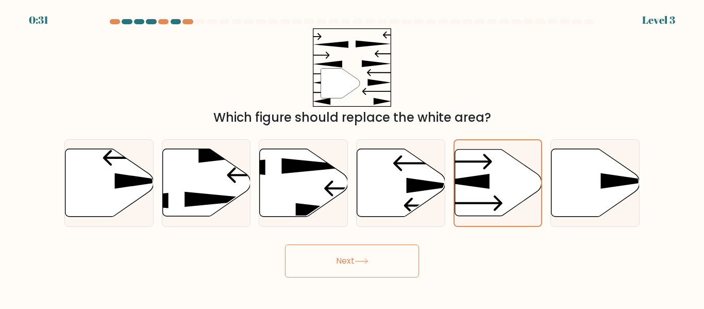
click at [362, 269] on button "Next" at bounding box center [352, 260] width 134 height 33
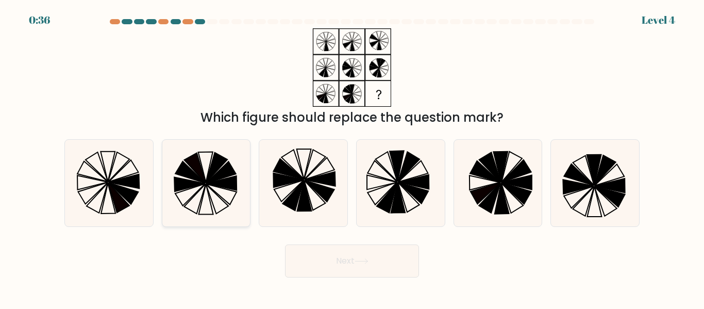
click at [200, 189] on icon at bounding box center [190, 194] width 30 height 22
click at [352, 157] on input "b." at bounding box center [352, 156] width 1 height 3
radio input "true"
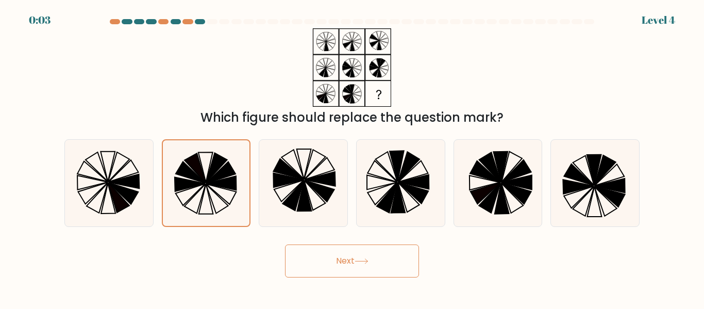
click at [359, 275] on button "Next" at bounding box center [352, 260] width 134 height 33
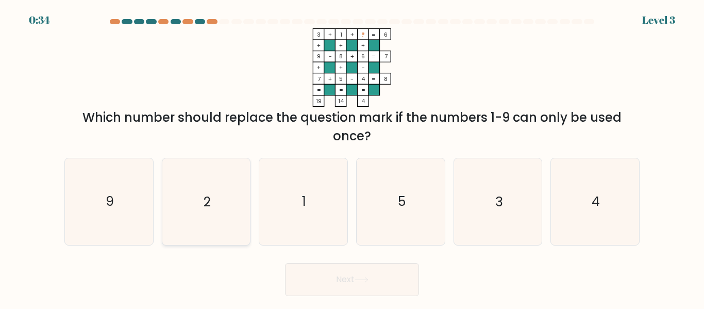
click at [205, 193] on text "2" at bounding box center [207, 202] width 7 height 18
click at [352, 157] on input "b. 2" at bounding box center [352, 156] width 1 height 3
radio input "true"
click at [296, 278] on button "Next" at bounding box center [352, 279] width 134 height 33
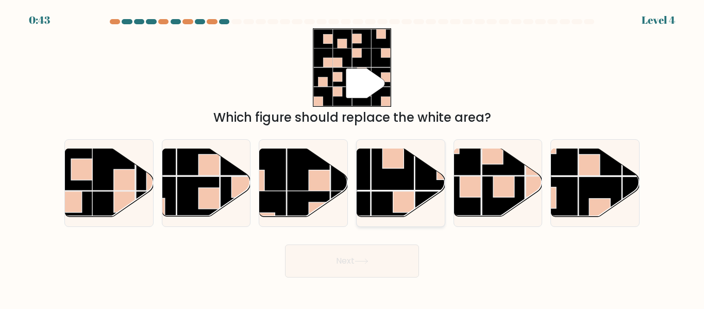
click at [388, 191] on icon at bounding box center [401, 183] width 88 height 68
click at [353, 157] on input "d." at bounding box center [352, 156] width 1 height 3
radio input "true"
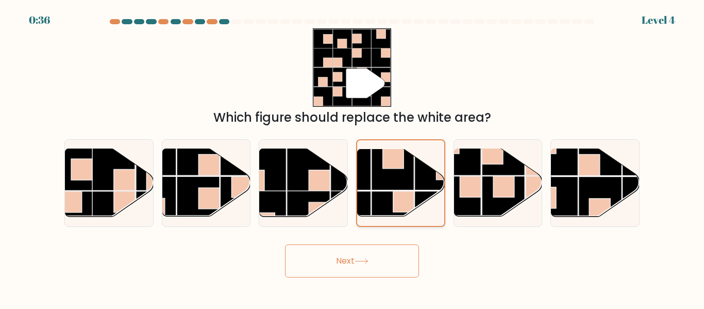
click at [388, 191] on rect at bounding box center [393, 212] width 42 height 42
click at [353, 157] on input "d." at bounding box center [352, 156] width 1 height 3
click at [373, 256] on button "Next" at bounding box center [352, 260] width 134 height 33
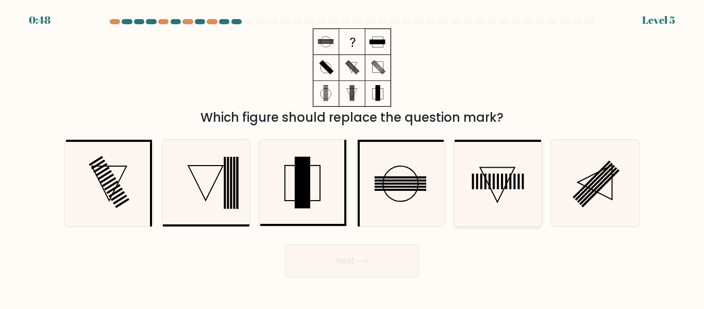
click at [490, 176] on rect at bounding box center [490, 181] width 2 height 15
click at [353, 157] on input "e." at bounding box center [352, 156] width 1 height 3
radio input "true"
click at [364, 261] on icon at bounding box center [362, 261] width 14 height 6
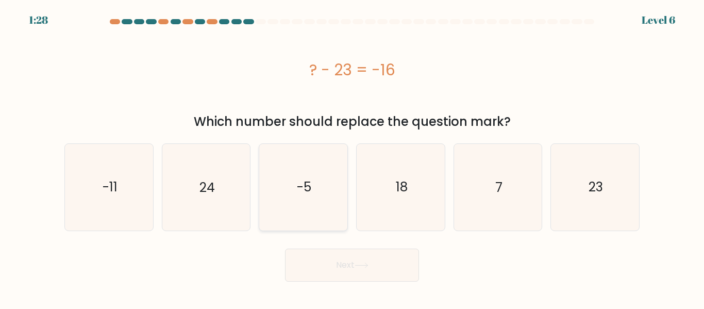
click at [340, 214] on icon "-5" at bounding box center [303, 187] width 86 height 86
click at [352, 157] on input "c. -5" at bounding box center [352, 156] width 1 height 3
radio input "true"
click at [210, 191] on text "24" at bounding box center [206, 187] width 15 height 18
click at [352, 157] on input "b. 24" at bounding box center [352, 156] width 1 height 3
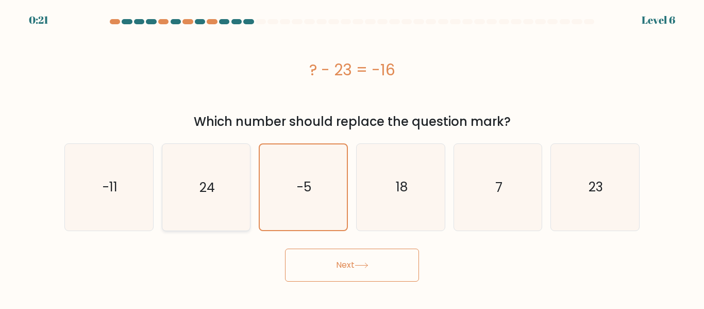
radio input "true"
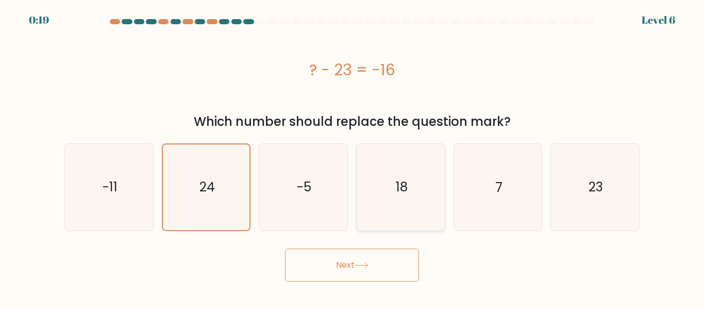
click at [413, 194] on icon "18" at bounding box center [401, 187] width 86 height 86
click at [353, 157] on input "d. 18" at bounding box center [352, 156] width 1 height 3
radio input "true"
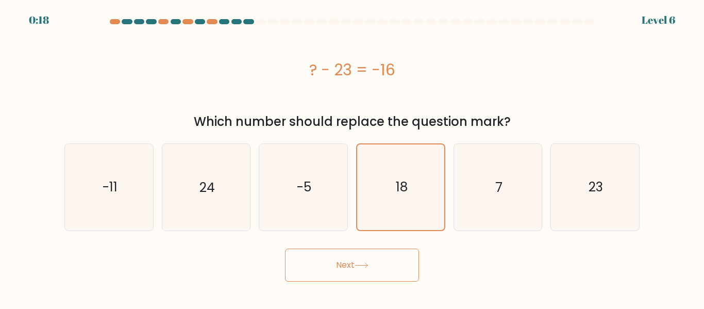
click at [350, 276] on button "Next" at bounding box center [352, 264] width 134 height 33
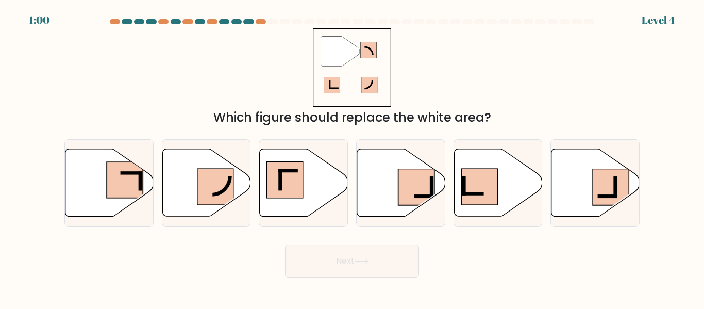
click at [350, 276] on button "Next" at bounding box center [352, 260] width 134 height 33
click at [463, 264] on div "Next" at bounding box center [352, 258] width 588 height 38
click at [288, 192] on rect at bounding box center [285, 180] width 36 height 36
click at [352, 157] on input "c." at bounding box center [352, 156] width 1 height 3
radio input "true"
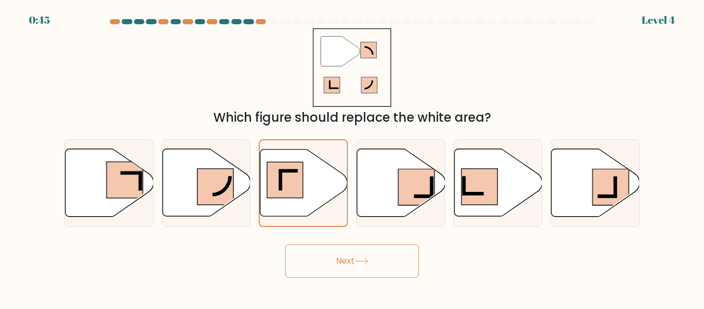
click at [333, 257] on button "Next" at bounding box center [352, 260] width 134 height 33
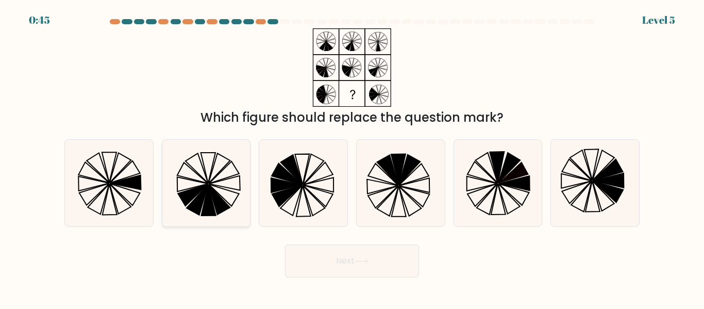
click at [218, 191] on icon at bounding box center [206, 183] width 86 height 86
click at [352, 157] on input "b." at bounding box center [352, 156] width 1 height 3
radio input "true"
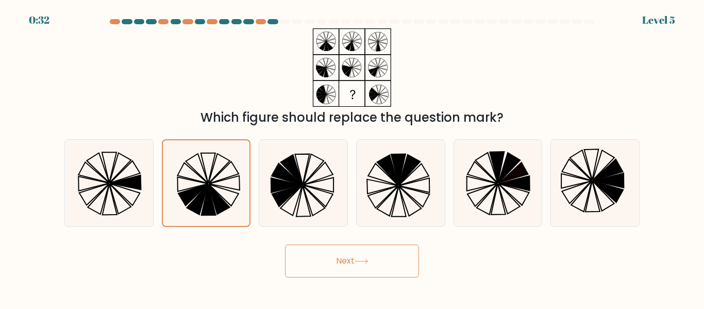
click at [335, 256] on button "Next" at bounding box center [352, 260] width 134 height 33
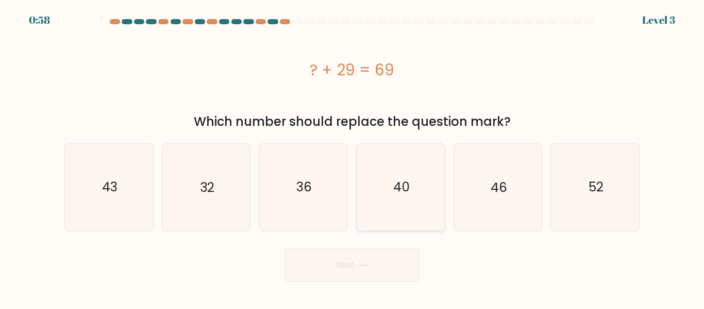
click at [417, 204] on icon "40" at bounding box center [401, 187] width 86 height 86
click at [353, 157] on input "d. 40" at bounding box center [352, 156] width 1 height 3
radio input "true"
click at [354, 263] on button "Next" at bounding box center [352, 264] width 134 height 33
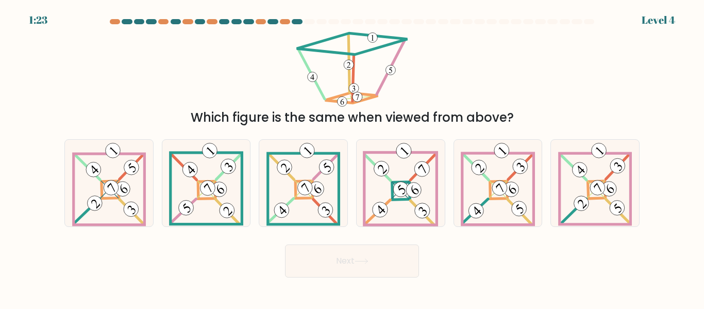
click at [57, 51] on form at bounding box center [352, 148] width 704 height 258
click at [218, 178] on 675 at bounding box center [228, 167] width 24 height 25
click at [352, 157] on input "b." at bounding box center [352, 156] width 1 height 3
radio input "true"
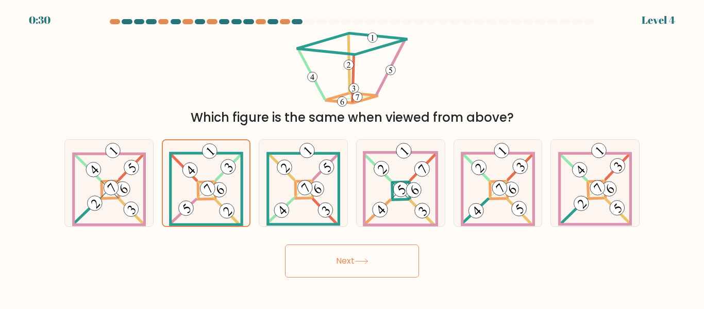
click at [311, 257] on button "Next" at bounding box center [352, 260] width 134 height 33
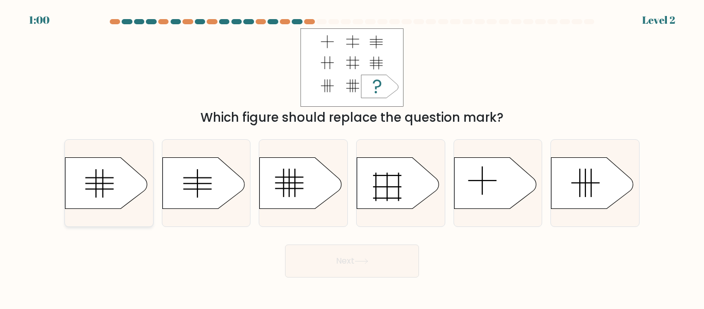
click at [118, 188] on icon at bounding box center [106, 183] width 82 height 52
click at [352, 157] on input "a." at bounding box center [352, 156] width 1 height 3
radio input "true"
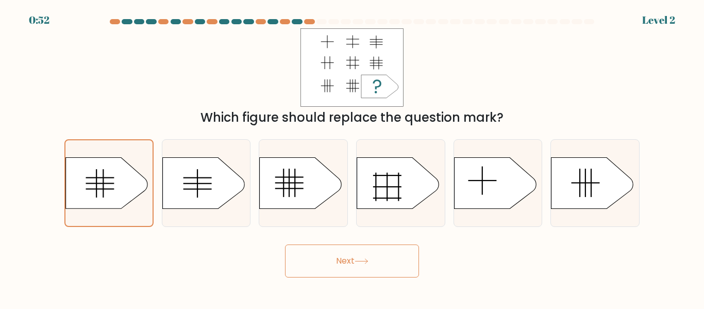
click at [246, 246] on div "Next" at bounding box center [352, 258] width 588 height 38
click at [311, 193] on icon at bounding box center [301, 183] width 82 height 52
click at [352, 157] on input "c." at bounding box center [352, 156] width 1 height 3
radio input "true"
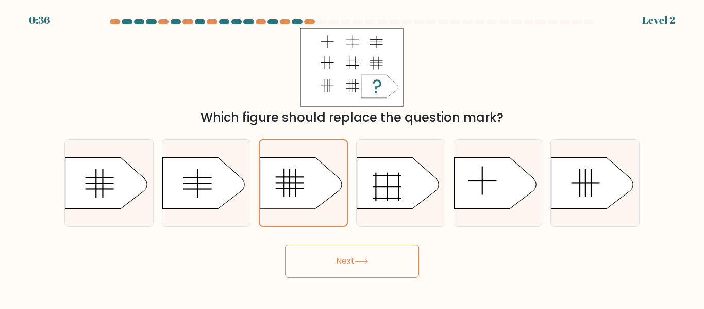
click at [338, 271] on button "Next" at bounding box center [352, 260] width 134 height 33
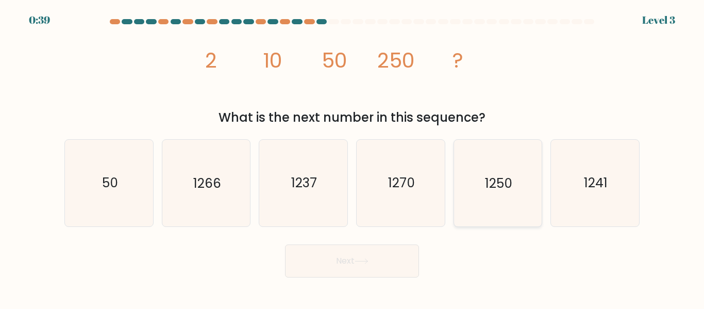
click at [476, 177] on icon "1250" at bounding box center [498, 183] width 86 height 86
click at [353, 157] on input "e. 1250" at bounding box center [352, 156] width 1 height 3
radio input "true"
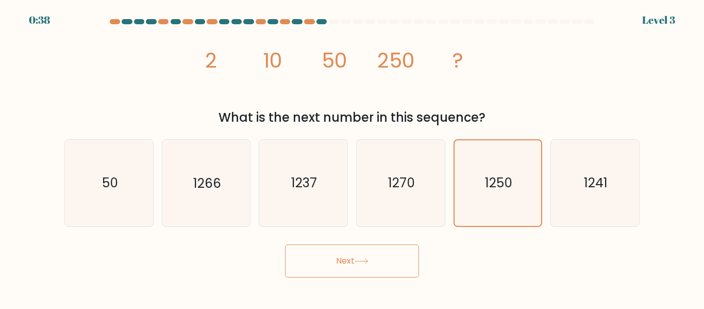
click at [369, 258] on icon at bounding box center [362, 261] width 14 height 6
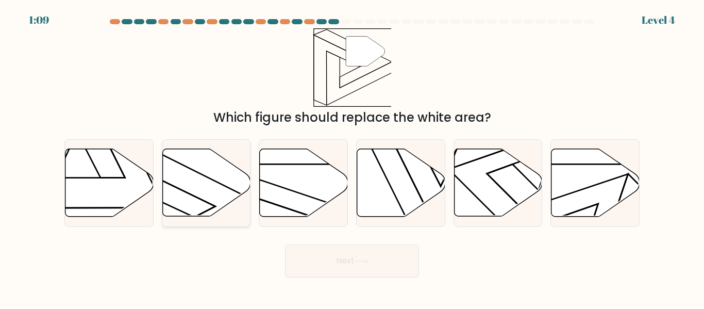
click at [202, 207] on icon at bounding box center [206, 183] width 88 height 68
click at [352, 157] on input "b." at bounding box center [352, 156] width 1 height 3
radio input "true"
click at [330, 267] on button "Next" at bounding box center [352, 260] width 134 height 33
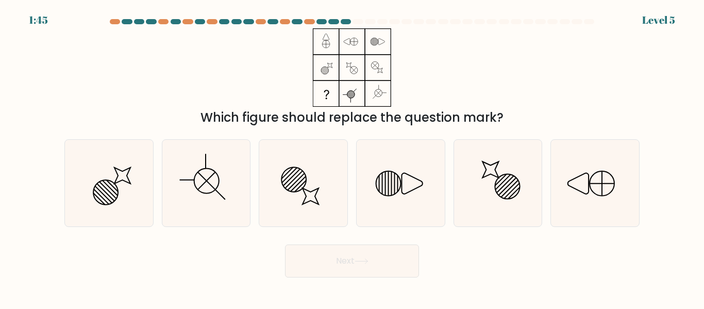
click at [53, 33] on form at bounding box center [352, 148] width 704 height 258
click at [586, 182] on icon at bounding box center [595, 183] width 86 height 86
click at [353, 157] on input "f." at bounding box center [352, 156] width 1 height 3
radio input "true"
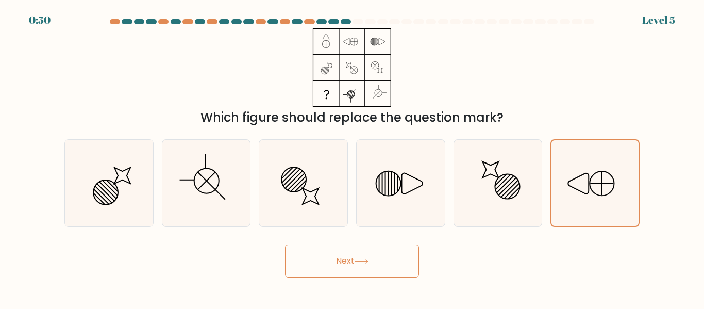
click at [369, 267] on button "Next" at bounding box center [352, 260] width 134 height 33
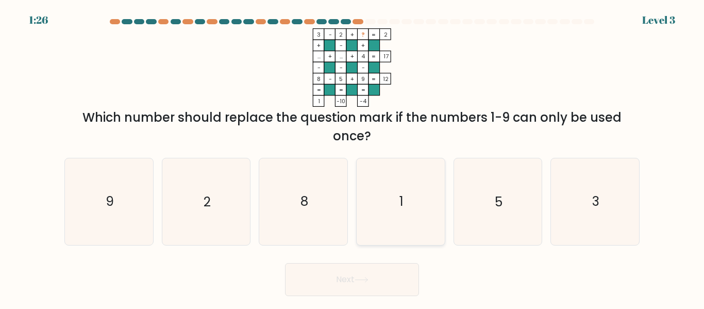
click at [398, 214] on icon "1" at bounding box center [401, 201] width 86 height 86
click at [353, 157] on input "d. 1" at bounding box center [352, 156] width 1 height 3
radio input "true"
click at [353, 293] on button "Next" at bounding box center [352, 279] width 134 height 33
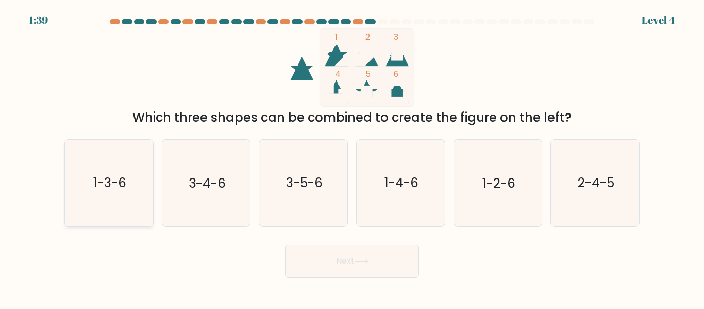
click at [125, 194] on icon "1-3-6" at bounding box center [109, 183] width 86 height 86
click at [352, 157] on input "a. 1-3-6" at bounding box center [352, 156] width 1 height 3
radio input "true"
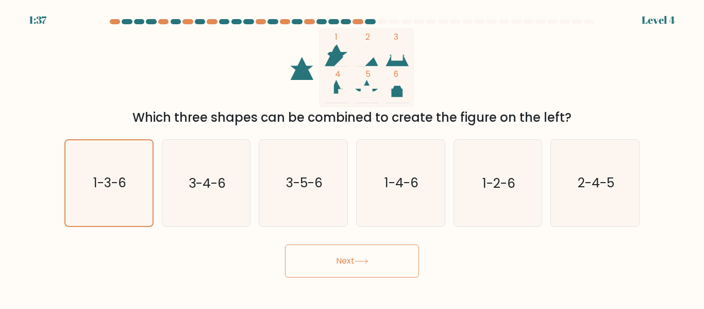
click at [322, 265] on button "Next" at bounding box center [352, 260] width 134 height 33
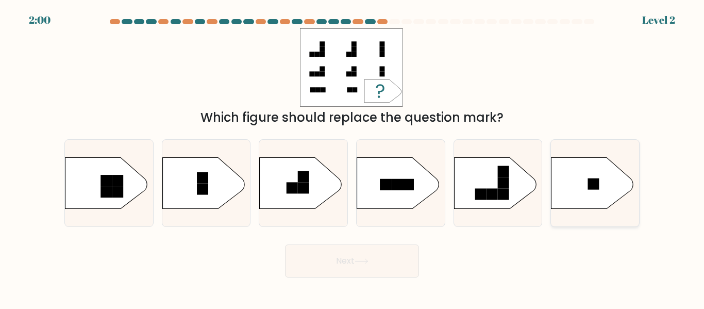
click at [591, 185] on rect at bounding box center [593, 183] width 11 height 11
click at [353, 157] on input "f." at bounding box center [352, 156] width 1 height 3
radio input "true"
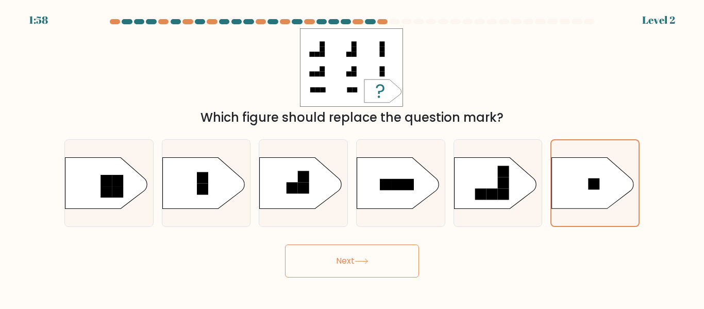
click at [351, 260] on button "Next" at bounding box center [352, 260] width 134 height 33
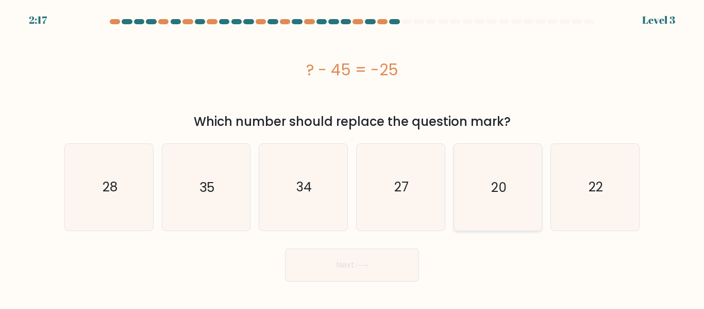
click at [489, 203] on icon "20" at bounding box center [498, 187] width 86 height 86
click at [353, 157] on input "e. 20" at bounding box center [352, 156] width 1 height 3
radio input "true"
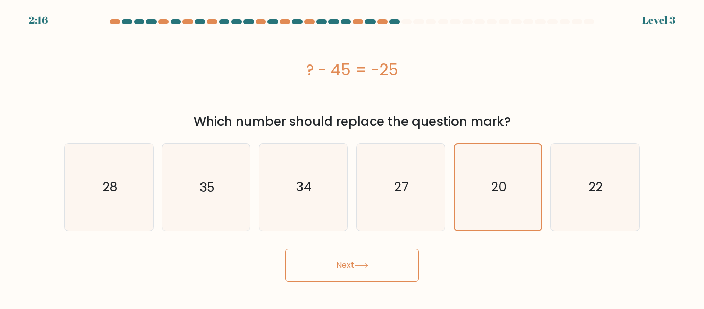
click at [340, 268] on button "Next" at bounding box center [352, 264] width 134 height 33
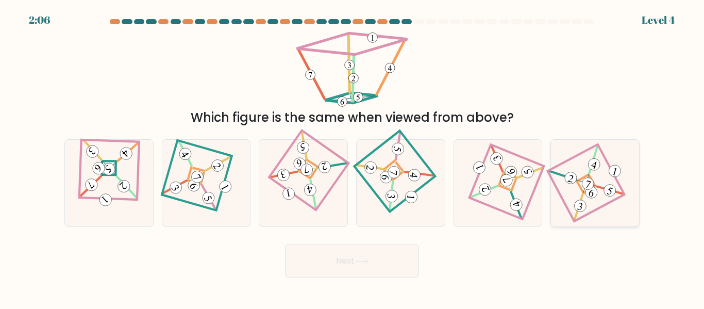
click at [569, 188] on icon at bounding box center [594, 182] width 59 height 69
click at [353, 157] on input "f." at bounding box center [352, 156] width 1 height 3
radio input "true"
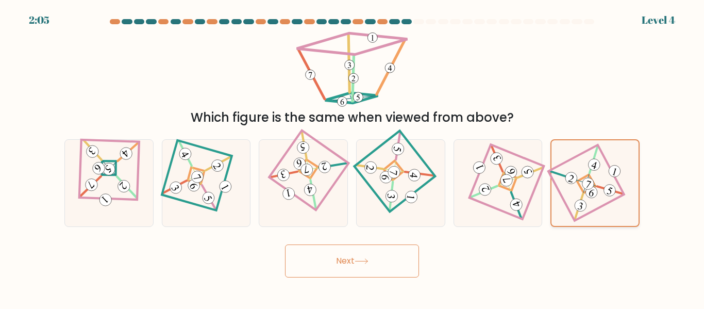
click at [569, 188] on icon at bounding box center [595, 183] width 58 height 68
click at [353, 157] on input "f." at bounding box center [352, 156] width 1 height 3
click at [569, 188] on icon at bounding box center [595, 183] width 58 height 68
click at [353, 157] on input "f." at bounding box center [352, 156] width 1 height 3
click at [569, 188] on icon at bounding box center [595, 183] width 58 height 68
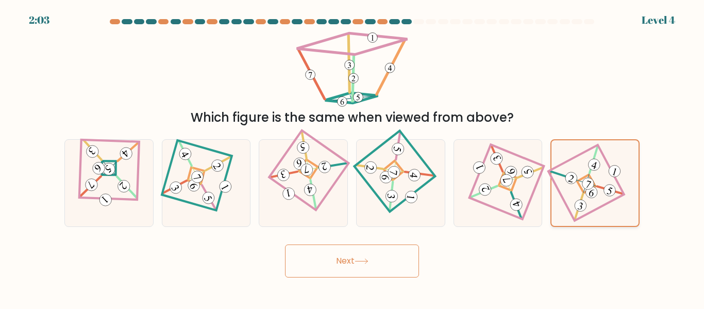
click at [353, 157] on input "f." at bounding box center [352, 156] width 1 height 3
click at [367, 262] on icon at bounding box center [362, 261] width 14 height 6
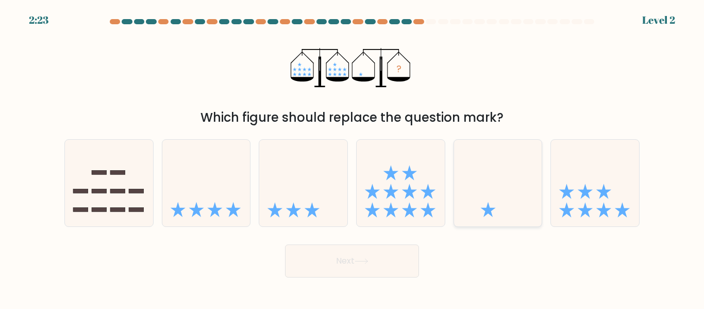
click at [471, 203] on icon at bounding box center [498, 182] width 88 height 73
click at [353, 157] on input "e." at bounding box center [352, 156] width 1 height 3
radio input "true"
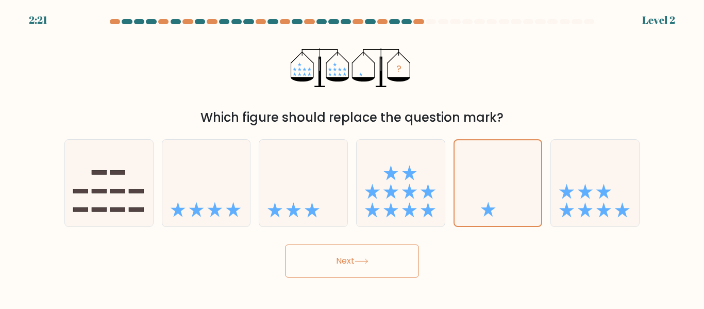
click at [370, 271] on button "Next" at bounding box center [352, 260] width 134 height 33
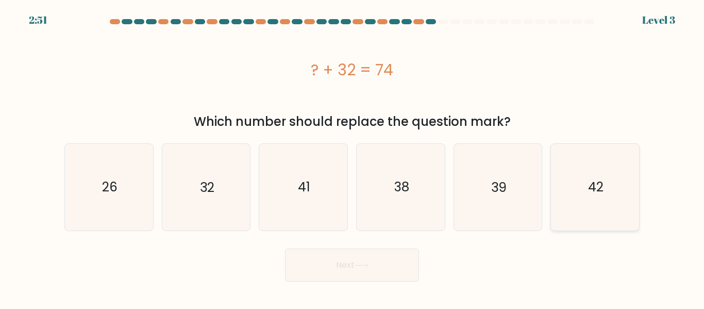
click at [572, 199] on icon "42" at bounding box center [595, 187] width 86 height 86
click at [353, 157] on input "f. 42" at bounding box center [352, 156] width 1 height 3
radio input "true"
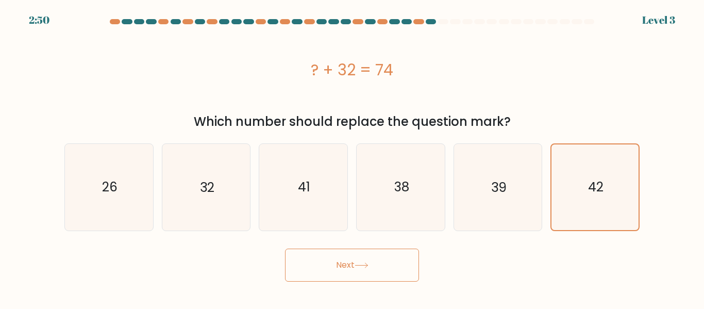
click at [367, 271] on button "Next" at bounding box center [352, 264] width 134 height 33
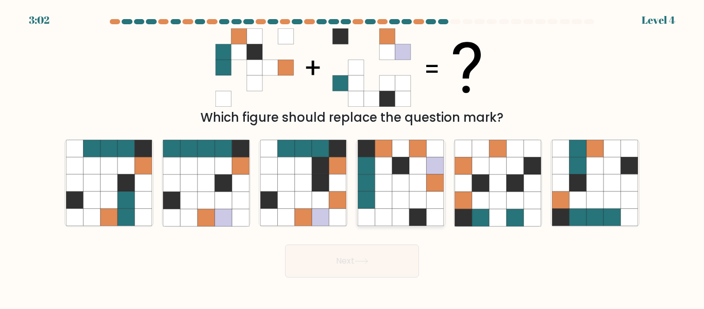
click at [409, 185] on icon at bounding box center [400, 182] width 17 height 17
click at [353, 157] on input "d." at bounding box center [352, 156] width 1 height 3
radio input "true"
click at [358, 254] on button "Next" at bounding box center [352, 260] width 134 height 33
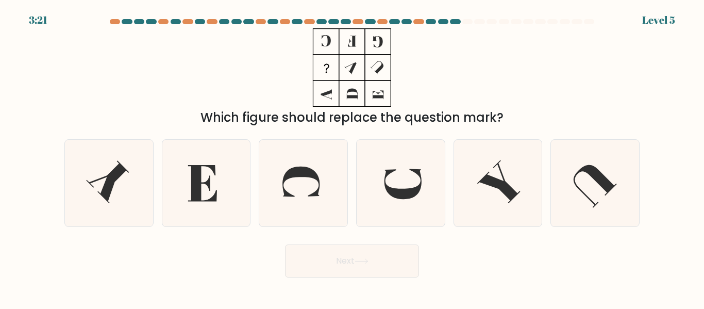
click at [35, 27] on form at bounding box center [352, 148] width 704 height 258
click at [377, 162] on icon at bounding box center [401, 183] width 86 height 86
click at [353, 157] on input "d." at bounding box center [352, 156] width 1 height 3
radio input "true"
click at [336, 258] on button "Next" at bounding box center [352, 260] width 134 height 33
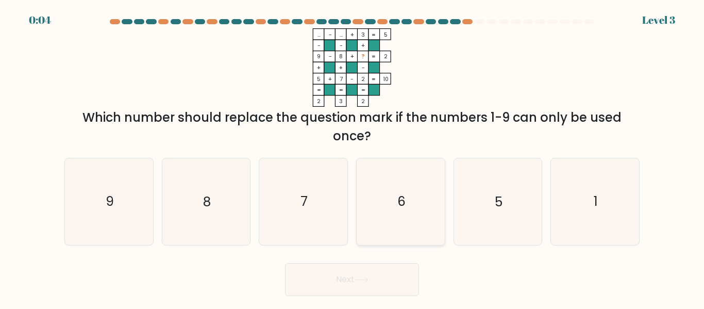
click at [371, 195] on icon "6" at bounding box center [401, 201] width 86 height 86
click at [353, 157] on input "d. 6" at bounding box center [352, 156] width 1 height 3
radio input "true"
click at [118, 213] on icon "9" at bounding box center [109, 201] width 86 height 86
click at [352, 157] on input "a. 9" at bounding box center [352, 156] width 1 height 3
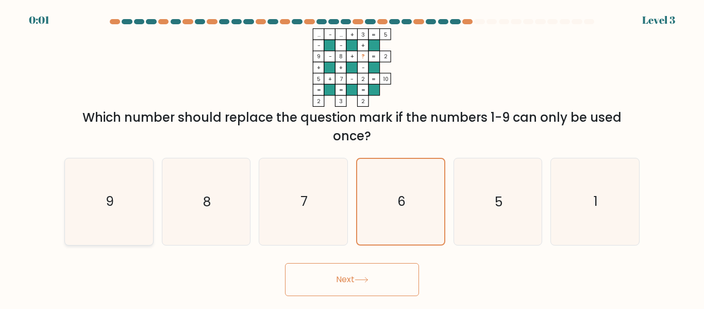
radio input "true"
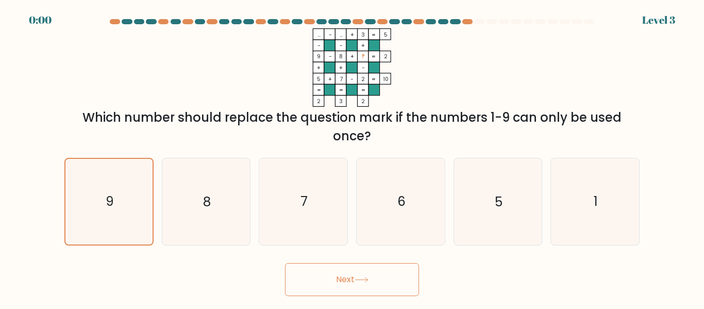
click at [342, 278] on button "Next" at bounding box center [352, 279] width 134 height 33
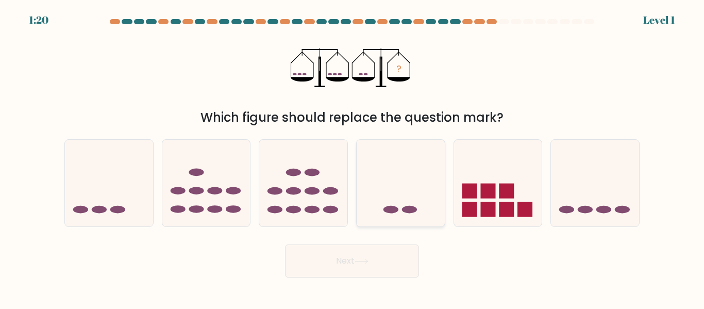
click at [409, 208] on ellipse at bounding box center [409, 210] width 15 height 8
click at [353, 157] on input "d." at bounding box center [352, 156] width 1 height 3
radio input "true"
click at [376, 267] on button "Next" at bounding box center [352, 260] width 134 height 33
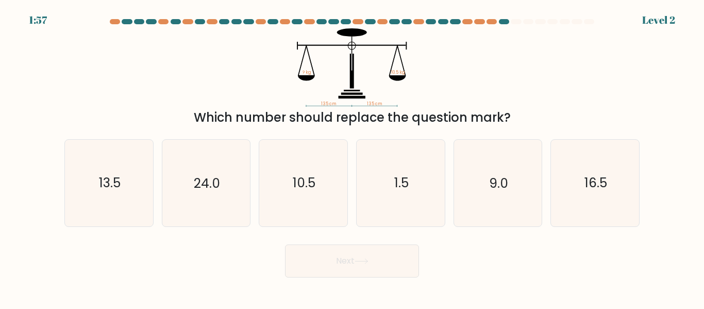
click at [376, 267] on button "Next" at bounding box center [352, 260] width 134 height 33
click at [246, 249] on div "Next" at bounding box center [352, 258] width 588 height 38
click at [328, 193] on icon "10.5" at bounding box center [303, 183] width 86 height 86
click at [352, 157] on input "c. 10.5" at bounding box center [352, 156] width 1 height 3
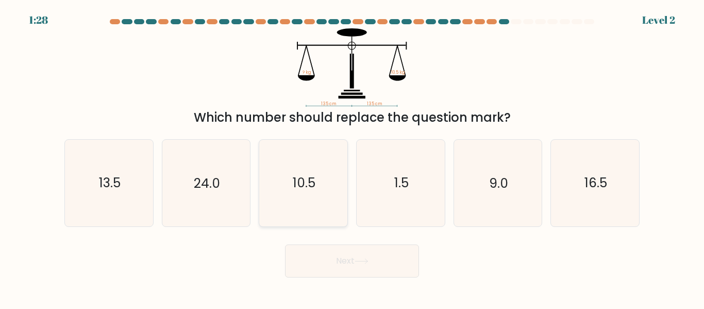
radio input "true"
click at [347, 275] on button "Next" at bounding box center [352, 260] width 134 height 33
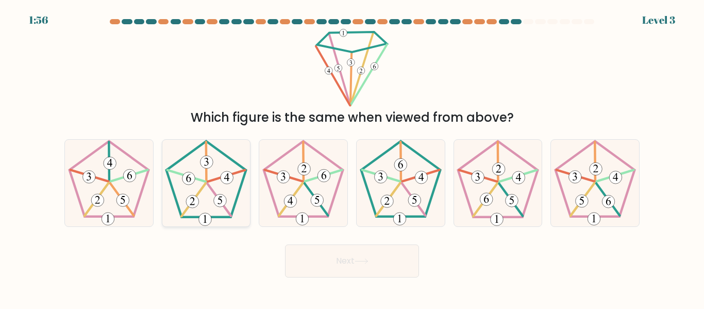
click at [216, 197] on 407 at bounding box center [220, 200] width 13 height 13
click at [352, 157] on input "b." at bounding box center [352, 156] width 1 height 3
radio input "true"
click at [324, 265] on button "Next" at bounding box center [352, 260] width 134 height 33
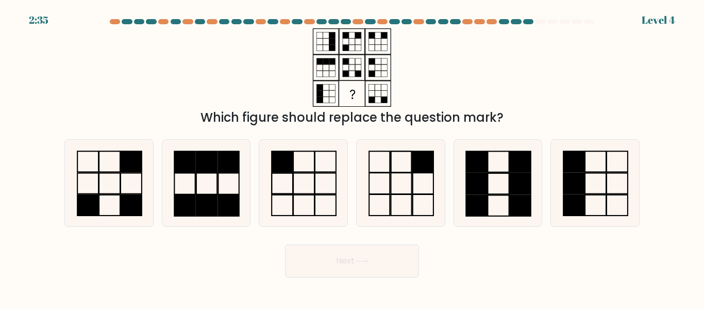
click at [324, 265] on button "Next" at bounding box center [352, 260] width 134 height 33
click at [312, 272] on button "Next" at bounding box center [352, 260] width 134 height 33
click at [197, 205] on rect at bounding box center [206, 204] width 21 height 21
click at [352, 157] on input "b." at bounding box center [352, 156] width 1 height 3
radio input "true"
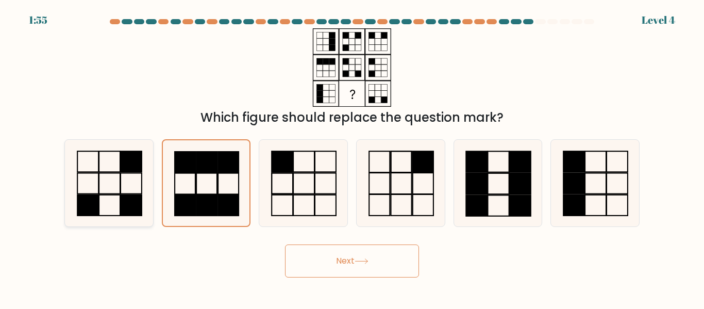
click at [103, 173] on rect at bounding box center [109, 183] width 21 height 21
click at [352, 157] on input "a." at bounding box center [352, 156] width 1 height 3
radio input "true"
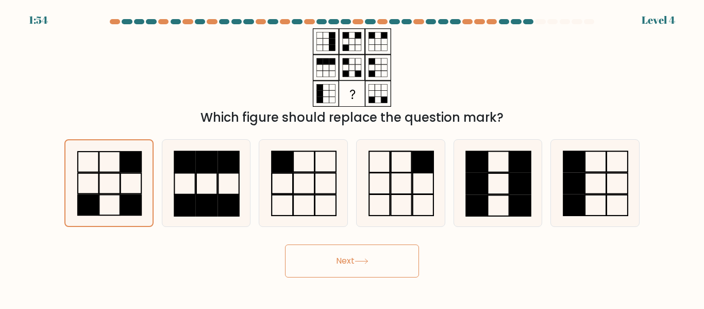
click at [331, 261] on button "Next" at bounding box center [352, 260] width 134 height 33
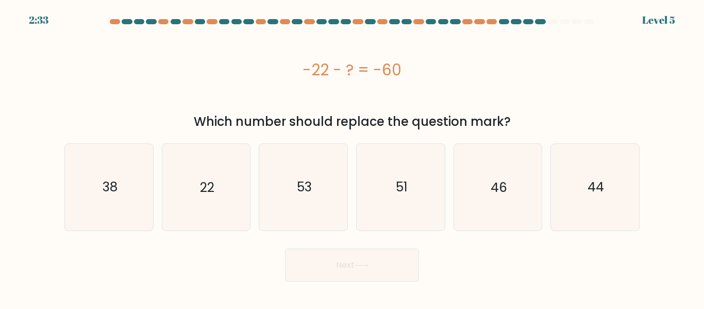
click at [331, 261] on button "Next" at bounding box center [352, 264] width 134 height 33
click at [188, 131] on form "a." at bounding box center [352, 150] width 704 height 262
drag, startPoint x: 350, startPoint y: 111, endPoint x: 129, endPoint y: 189, distance: 234.2
click at [129, 189] on form "a." at bounding box center [352, 150] width 704 height 262
click at [129, 189] on icon "38" at bounding box center [109, 187] width 86 height 86
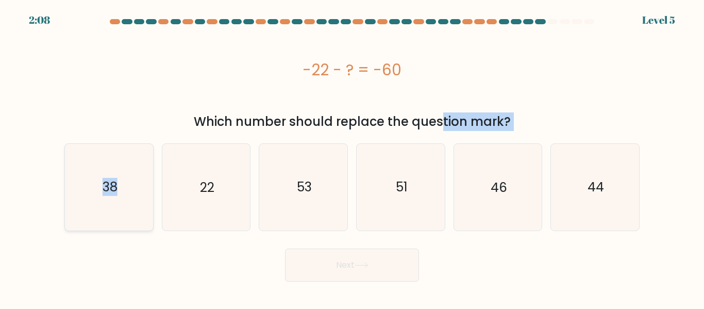
click at [352, 157] on input "a. 38" at bounding box center [352, 156] width 1 height 3
radio input "true"
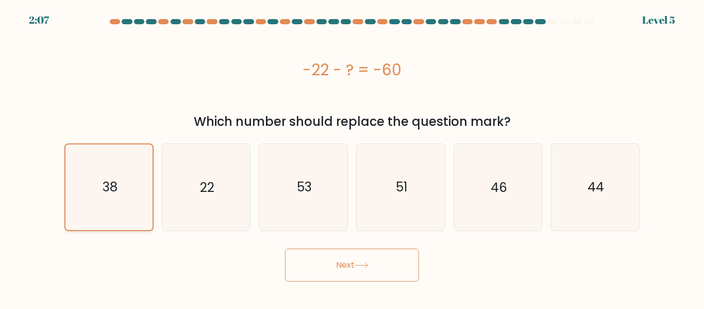
click at [129, 189] on icon "38" at bounding box center [108, 186] width 85 height 85
click at [352, 157] on input "a. 38" at bounding box center [352, 156] width 1 height 3
click at [346, 269] on button "Next" at bounding box center [352, 264] width 134 height 33
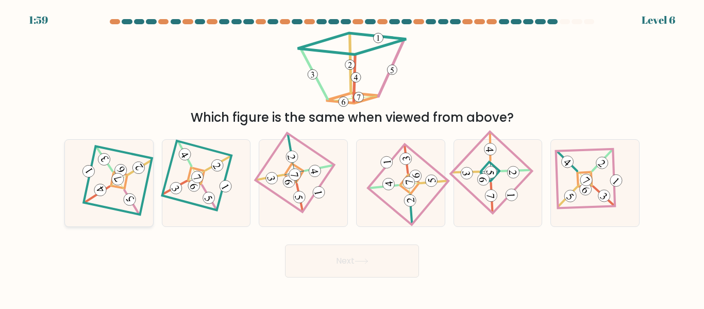
click at [135, 193] on icon at bounding box center [109, 182] width 60 height 69
click at [352, 157] on input "a." at bounding box center [352, 156] width 1 height 3
radio input "true"
click at [351, 270] on button "Next" at bounding box center [352, 260] width 134 height 33
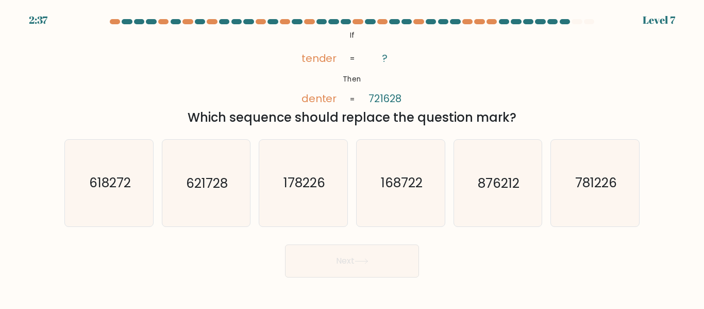
click at [290, 62] on icon "@import url('[URL][DOMAIN_NAME]); If Then tender [PERSON_NAME] ? 721628 = =" at bounding box center [352, 67] width 127 height 78
click at [231, 166] on icon "621728" at bounding box center [206, 183] width 86 height 86
click at [352, 157] on input "b. 621728" at bounding box center [352, 156] width 1 height 3
radio input "true"
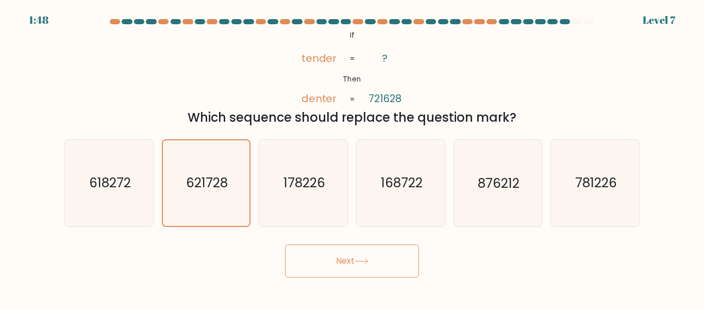
click at [340, 259] on button "Next" at bounding box center [352, 260] width 134 height 33
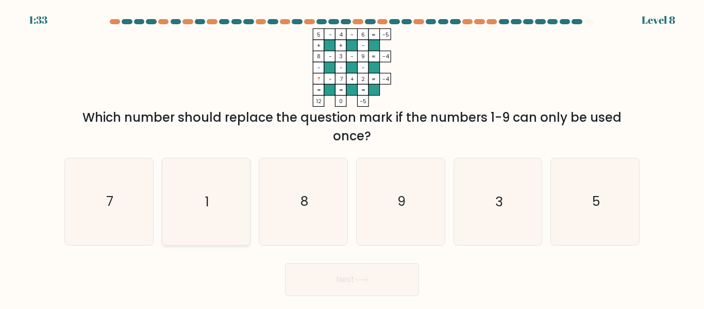
click at [204, 225] on icon "1" at bounding box center [206, 201] width 86 height 86
click at [352, 157] on input "b. 1" at bounding box center [352, 156] width 1 height 3
radio input "true"
click at [324, 273] on button "Next" at bounding box center [352, 279] width 134 height 33
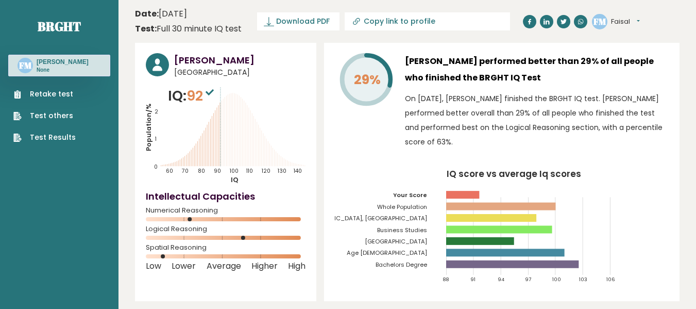
drag, startPoint x: 394, startPoint y: 154, endPoint x: 382, endPoint y: 154, distance: 11.9
click at [382, 154] on div "29%" at bounding box center [366, 103] width 62 height 101
click at [640, 22] on button "Faisal" at bounding box center [625, 21] width 29 height 10
click at [577, 81] on h3 "[PERSON_NAME] performed better than 29% of all people who finished the BRGHT IQ…" at bounding box center [537, 69] width 264 height 33
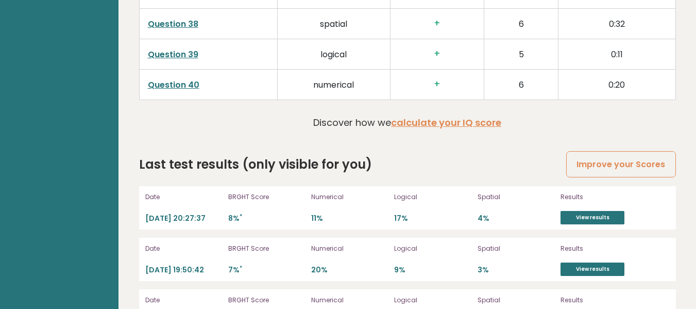
scroll to position [2773, 0]
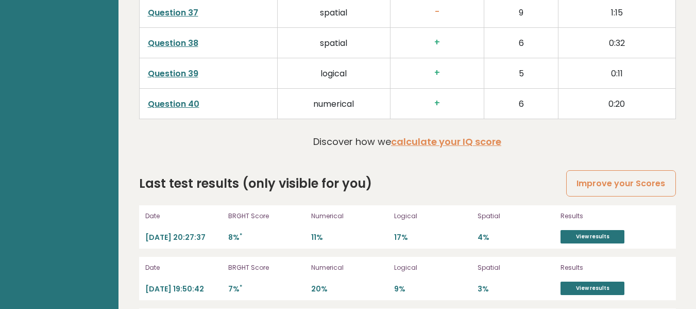
scroll to position [2794, 0]
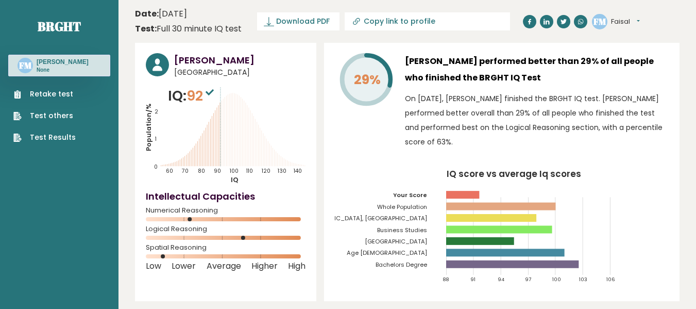
click at [420, 55] on h3 "[PERSON_NAME] performed better than 29% of all people who finished the BRGHT IQ…" at bounding box center [537, 69] width 264 height 33
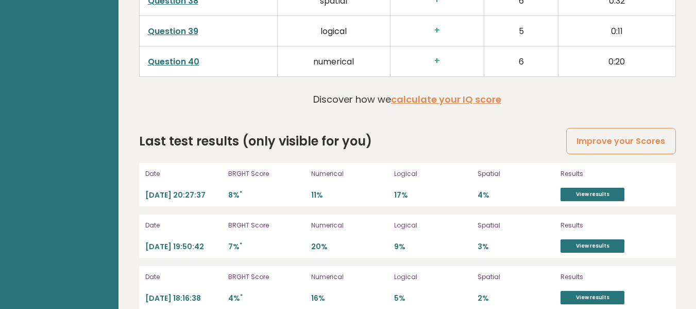
scroll to position [2835, 0]
click at [575, 188] on link "View results" at bounding box center [593, 194] width 64 height 13
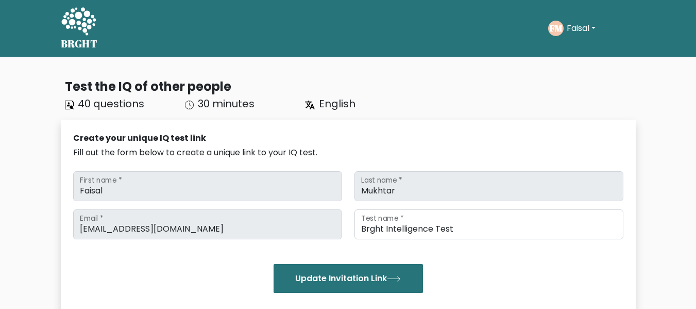
click at [416, 46] on div "BRGHT BRGHT Take the test FM [GEOGRAPHIC_DATA] Dashboard Profile Settings Logou…" at bounding box center [349, 28] width 588 height 48
click at [416, 46] on div "BRGHT BRGHT Take the test FM Faisal Dashboard Profile Settings Logout Dashboard…" at bounding box center [349, 28] width 588 height 48
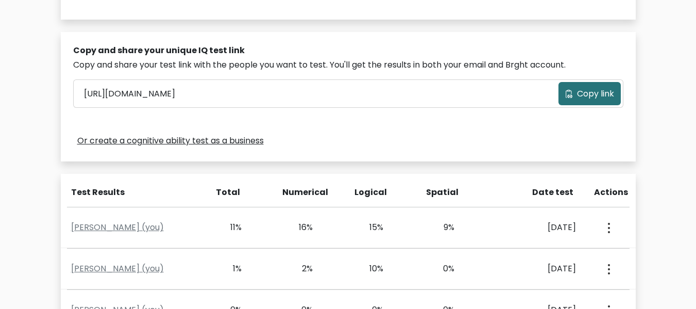
scroll to position [292, 0]
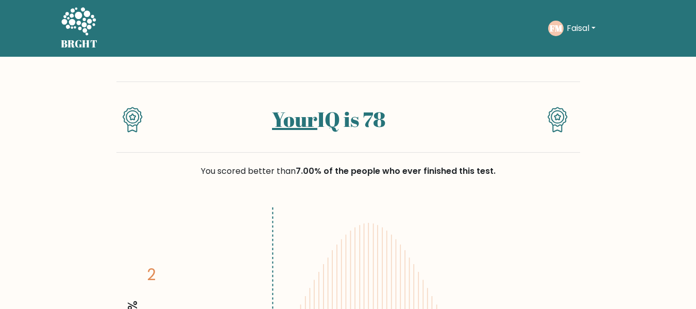
click at [571, 164] on div "You scored better than 7.00% of the people who ever finished this test." at bounding box center [348, 177] width 464 height 49
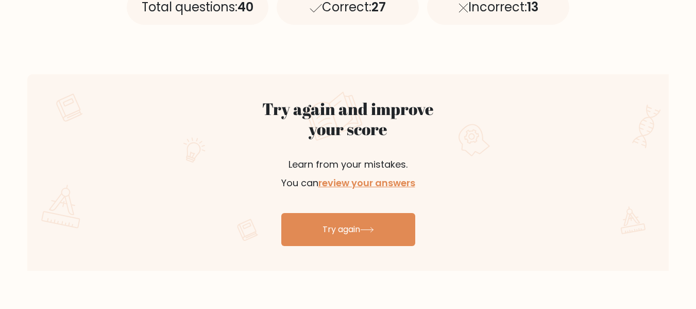
click at [571, 164] on div at bounding box center [573, 156] width 192 height 114
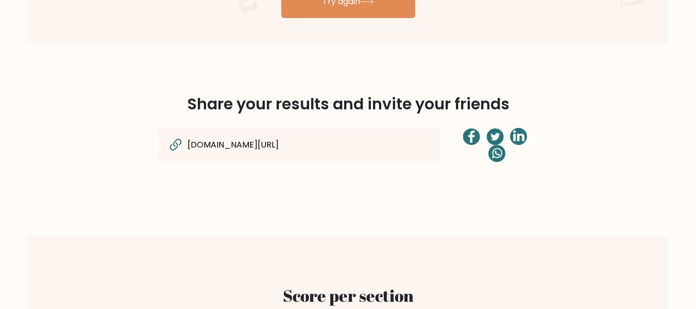
scroll to position [742, 0]
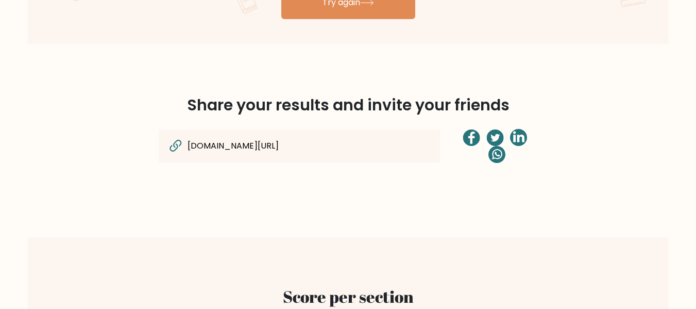
click at [174, 143] on icon at bounding box center [177, 144] width 8 height 8
click at [243, 133] on div "brght.org/view/whkRsNMF9fXGEcfR/?utm_source=share&utm_medium=copy&utm_campaign=…" at bounding box center [299, 146] width 281 height 34
click at [280, 139] on input "brght.org/view/whkRsNMF9fXGEcfR/?utm_source=share&utm_medium=copy&utm_campaign=…" at bounding box center [280, 145] width 186 height 13
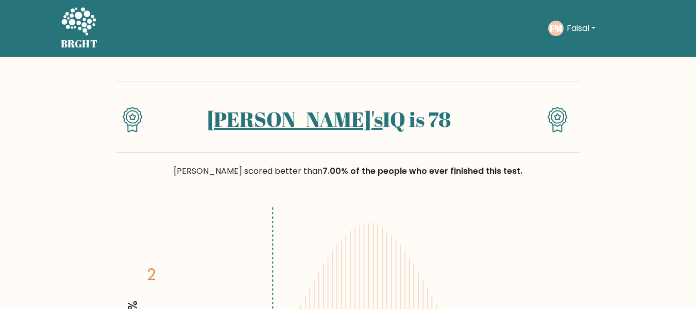
click at [499, 161] on div "[PERSON_NAME] scored better than 7.00% of the people who ever finished this tes…" at bounding box center [348, 177] width 464 height 49
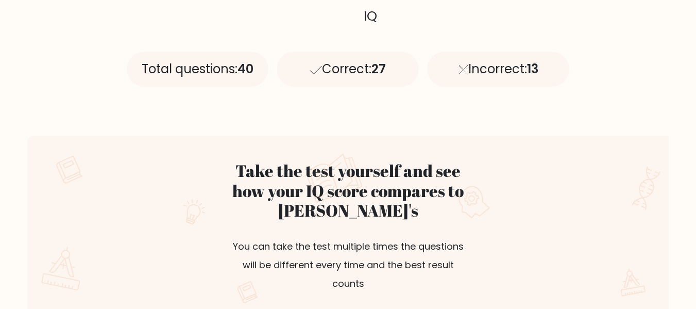
scroll to position [515, 0]
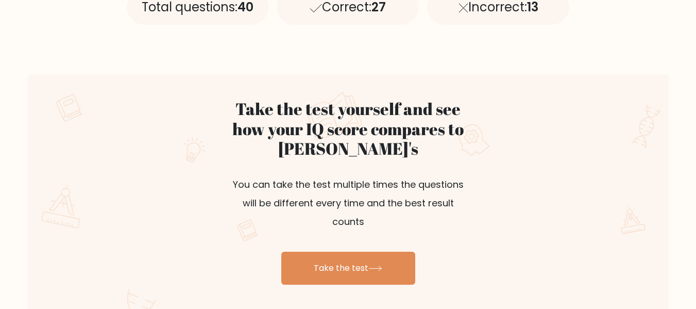
click at [499, 161] on div at bounding box center [573, 175] width 192 height 152
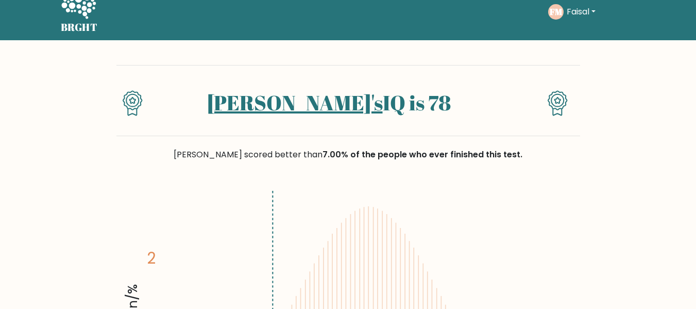
scroll to position [0, 0]
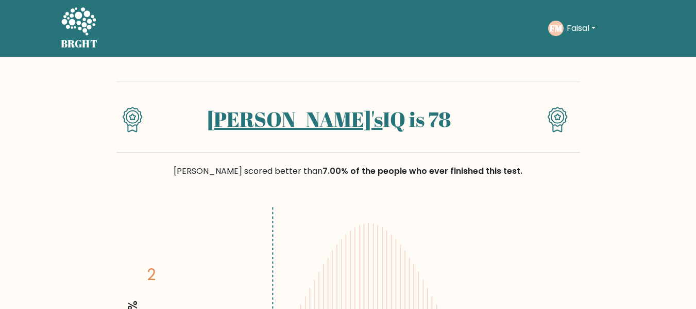
click at [293, 120] on link "[PERSON_NAME]'s" at bounding box center [295, 119] width 176 height 28
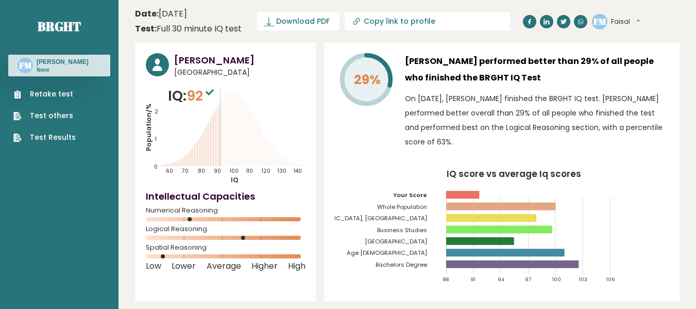
click at [341, 125] on div "29%" at bounding box center [366, 103] width 62 height 101
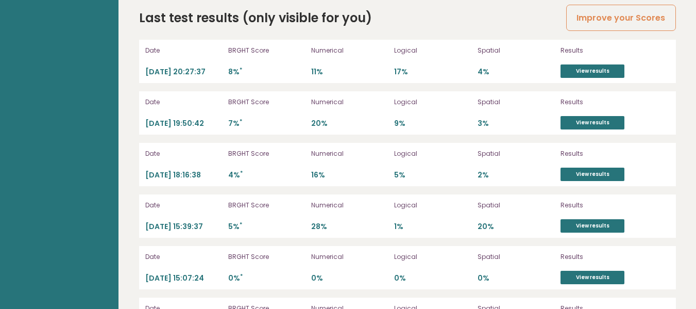
scroll to position [2938, 0]
